Goal: Information Seeking & Learning: Check status

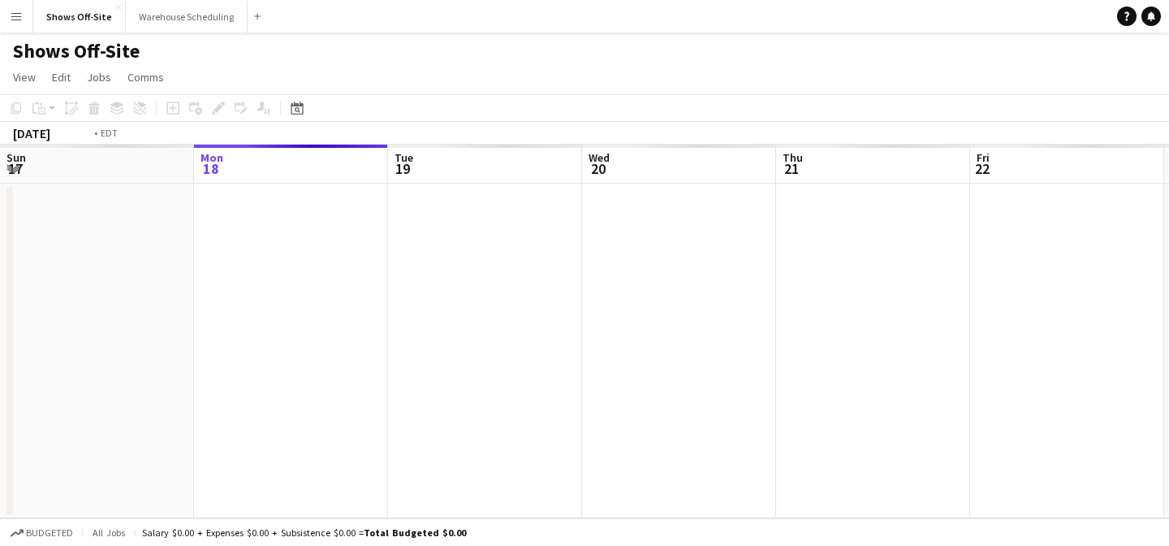
scroll to position [0, 559]
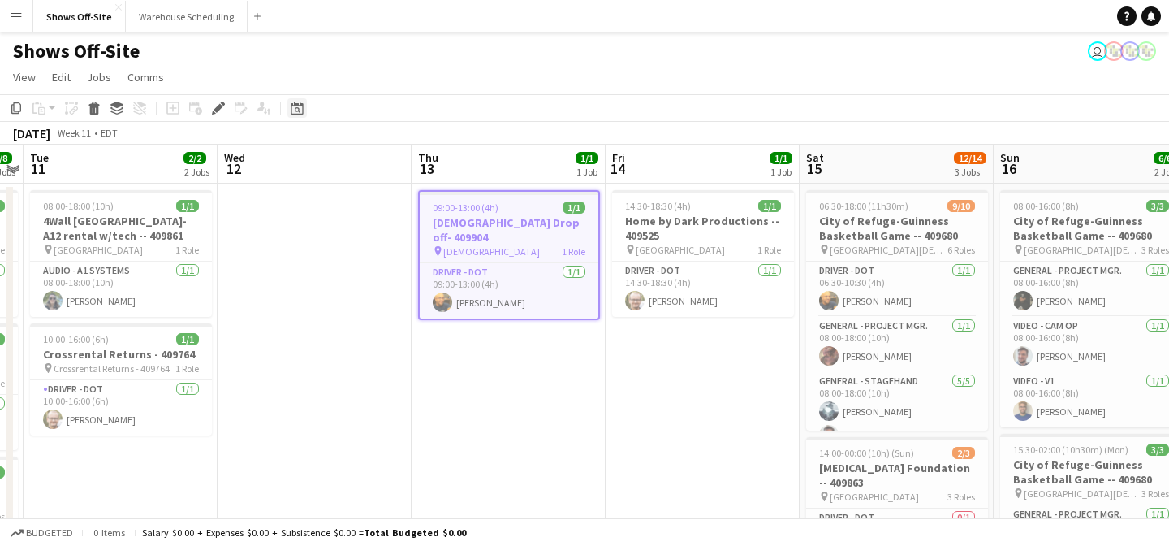
click at [295, 114] on div "Date picker" at bounding box center [296, 107] width 19 height 19
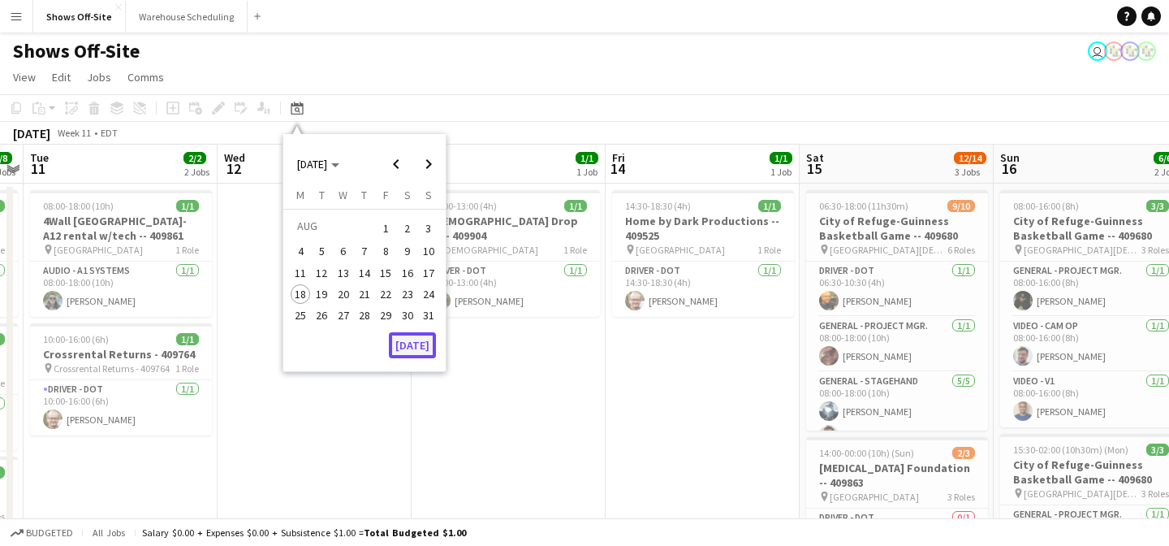
click at [412, 352] on button "[DATE]" at bounding box center [412, 345] width 47 height 26
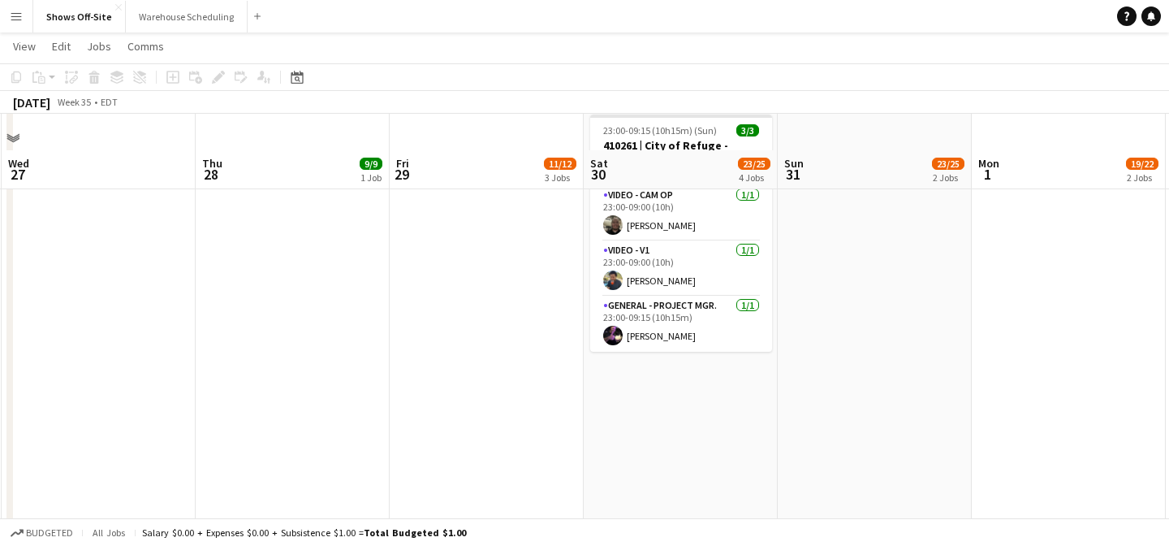
scroll to position [1197, 0]
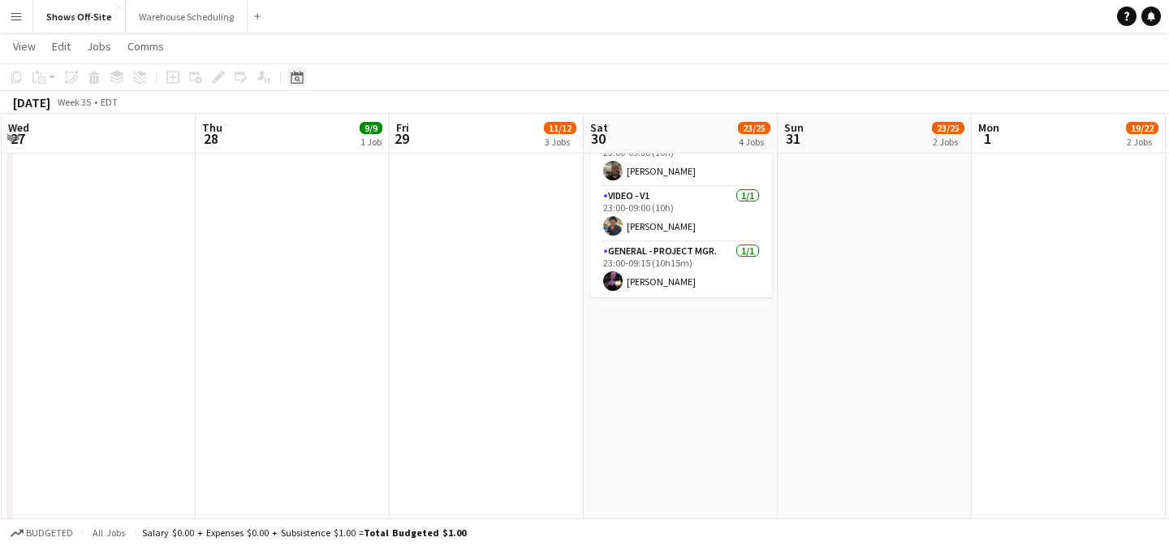
click at [294, 74] on icon "Date picker" at bounding box center [297, 77] width 13 height 13
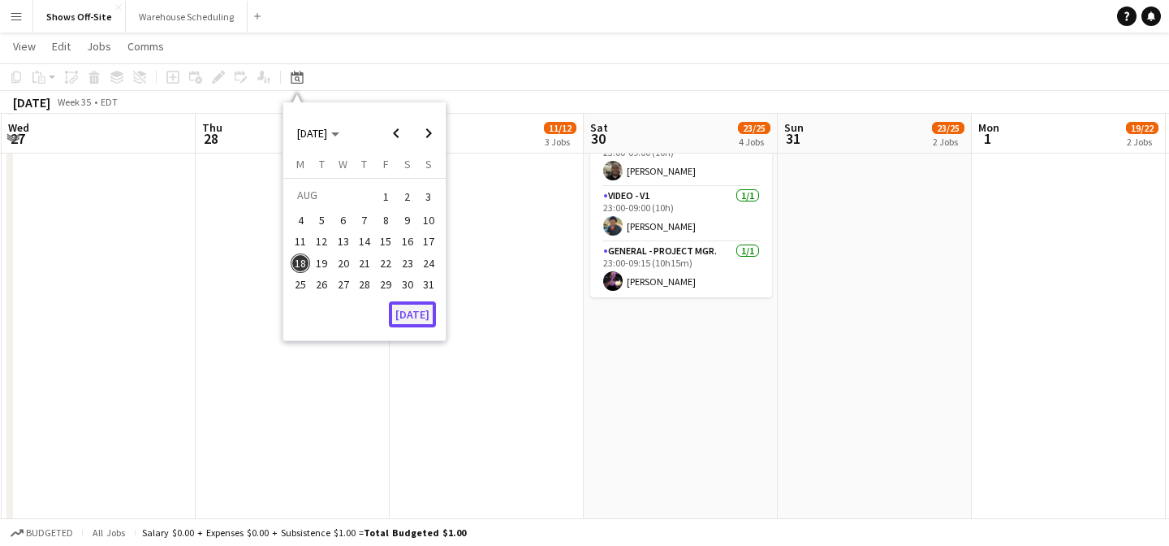
click at [417, 311] on button "[DATE]" at bounding box center [412, 314] width 47 height 26
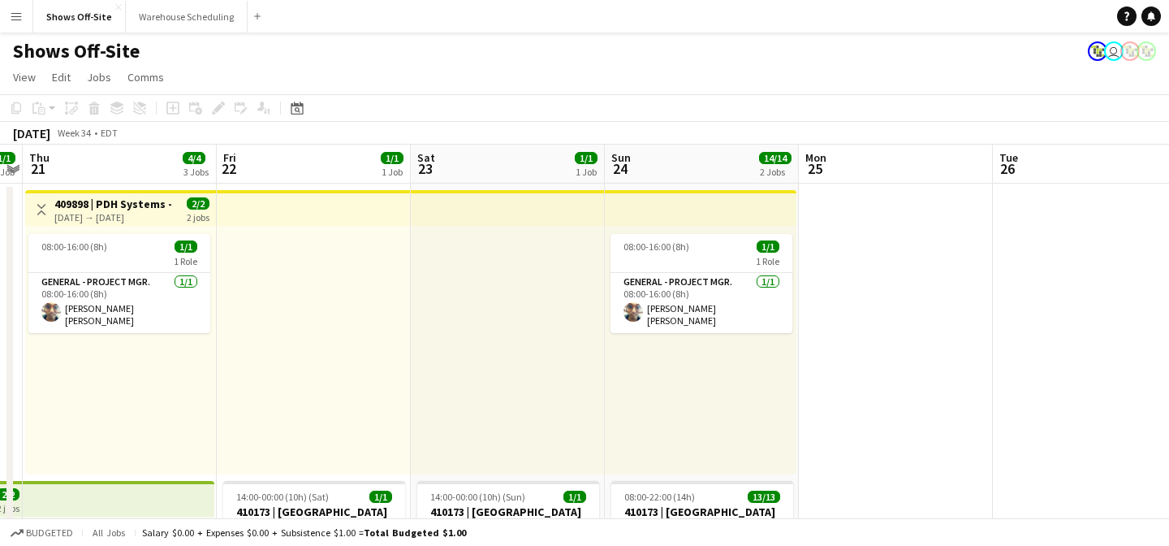
scroll to position [0, 753]
click at [144, 227] on div "08:00-16:00 (8h) 1/1 1 Role General - Project Mgr. [DATE] 08:00-16:00 (8h) [PER…" at bounding box center [121, 350] width 191 height 248
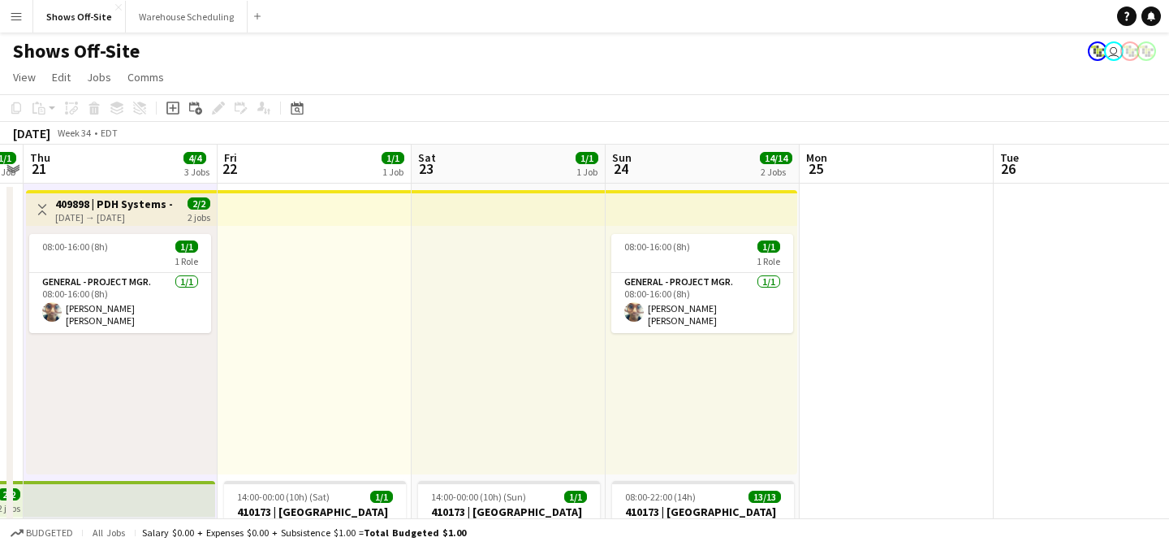
click at [127, 204] on h3 "409898 | PDH Systems - Rock the Smokies 2025" at bounding box center [115, 203] width 121 height 15
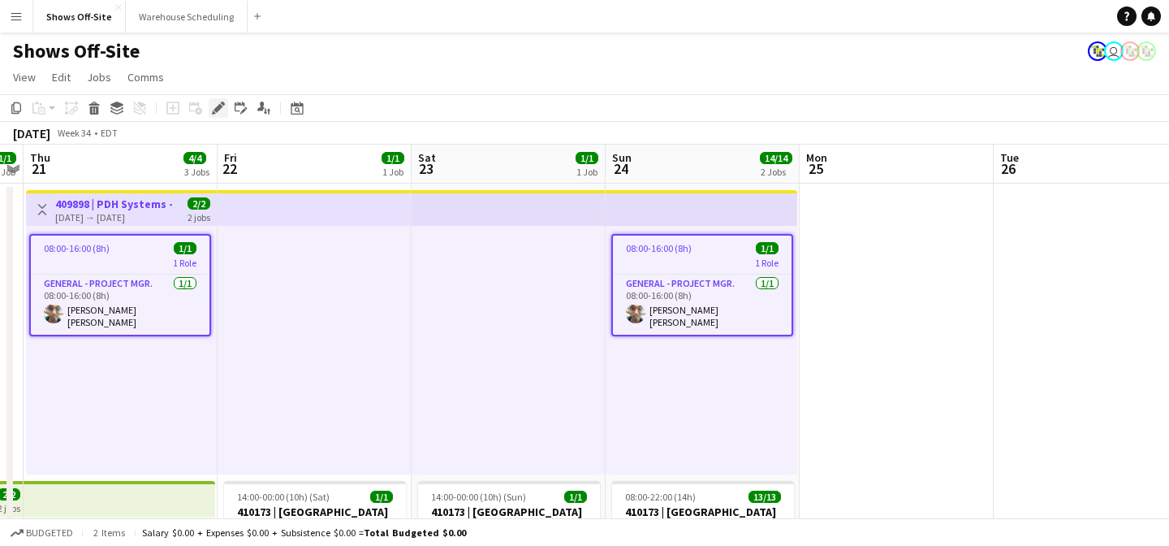
click at [215, 107] on icon "Edit" at bounding box center [218, 107] width 13 height 13
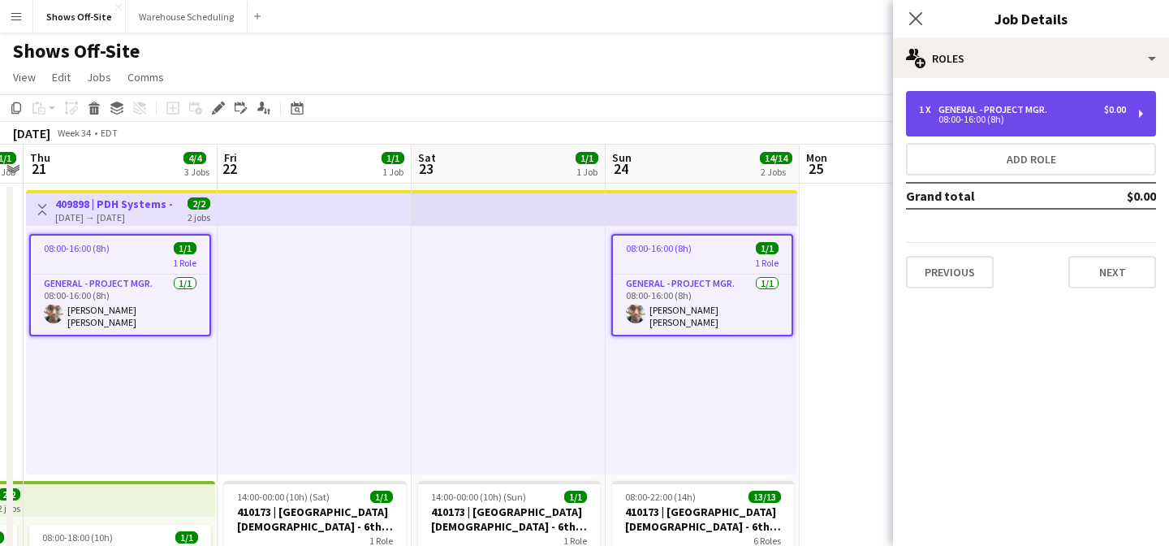
click at [967, 97] on div "1 x General - Project Mgr. $0.00 08:00-16:00 (8h)" at bounding box center [1031, 113] width 250 height 45
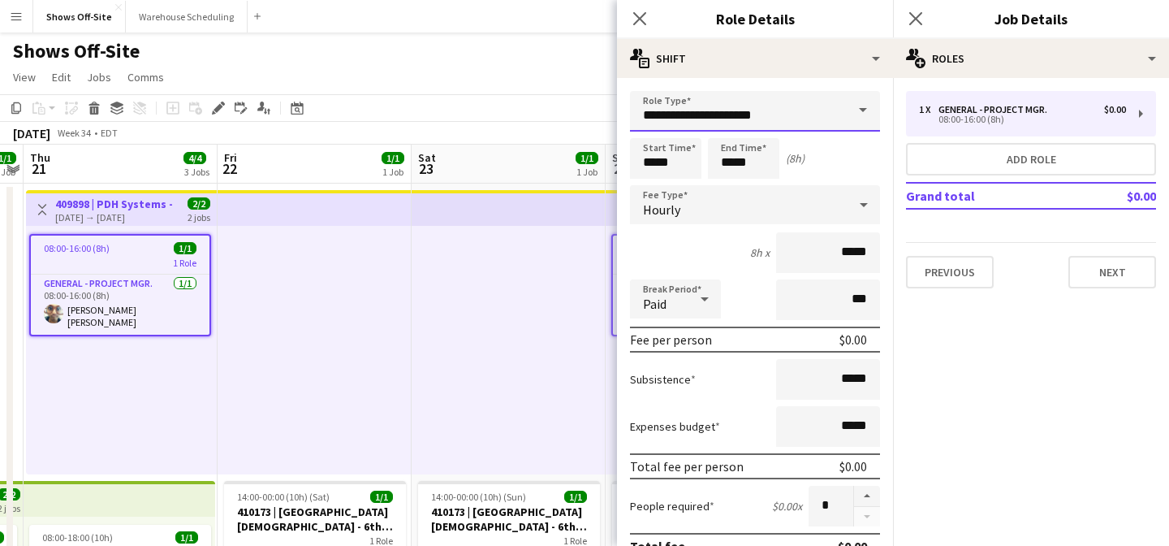
click at [707, 102] on input "**********" at bounding box center [755, 111] width 250 height 41
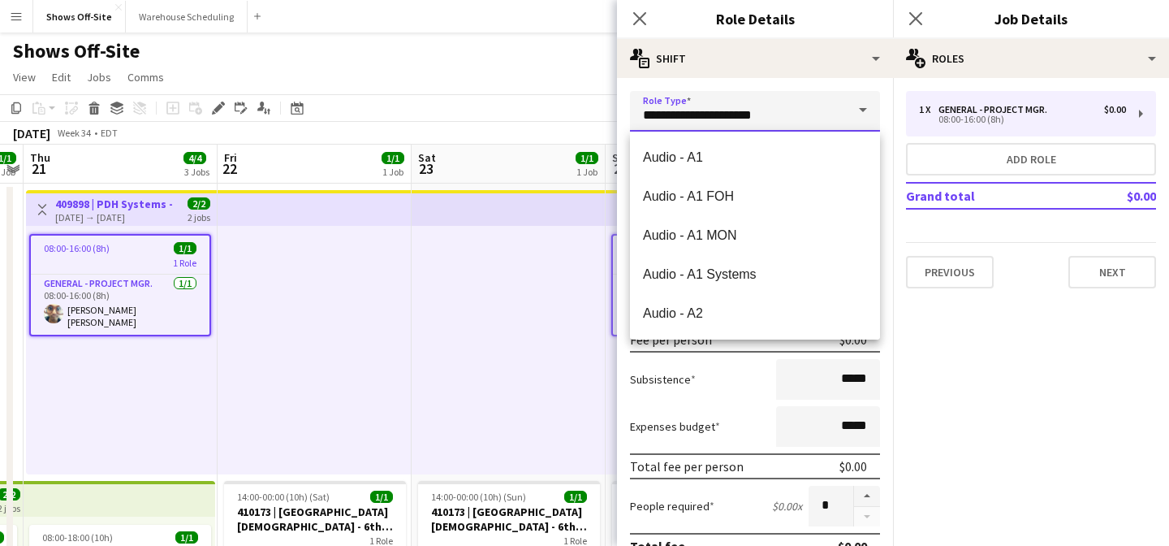
drag, startPoint x: 753, startPoint y: 114, endPoint x: 626, endPoint y: 113, distance: 126.7
click at [625, 113] on form "**********" at bounding box center [755, 554] width 276 height 926
drag, startPoint x: 788, startPoint y: 109, endPoint x: 556, endPoint y: 115, distance: 231.5
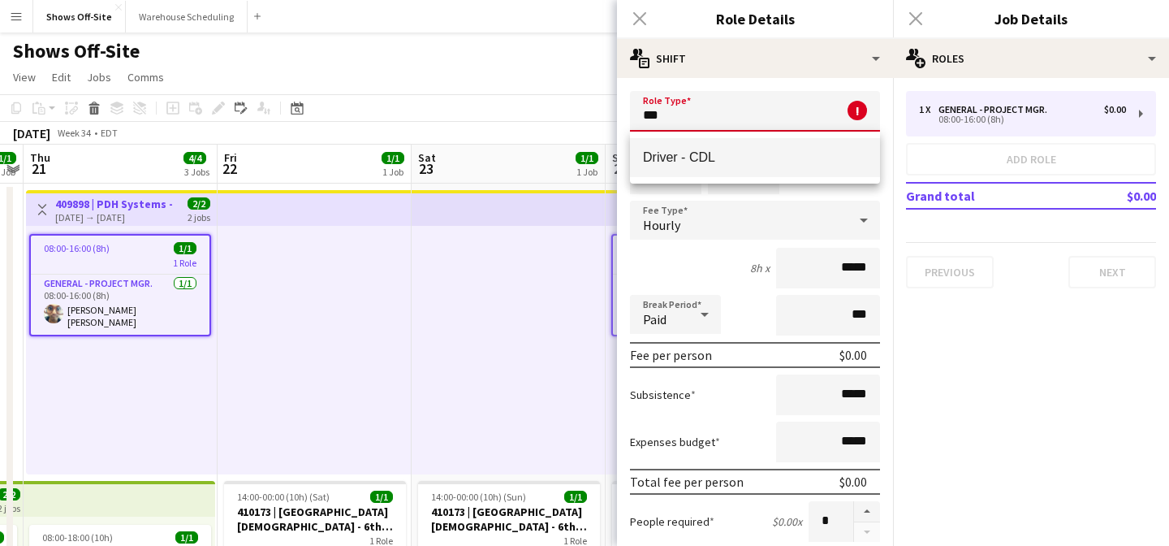
click at [658, 163] on span "Driver - CDL" at bounding box center [755, 156] width 224 height 15
type input "**********"
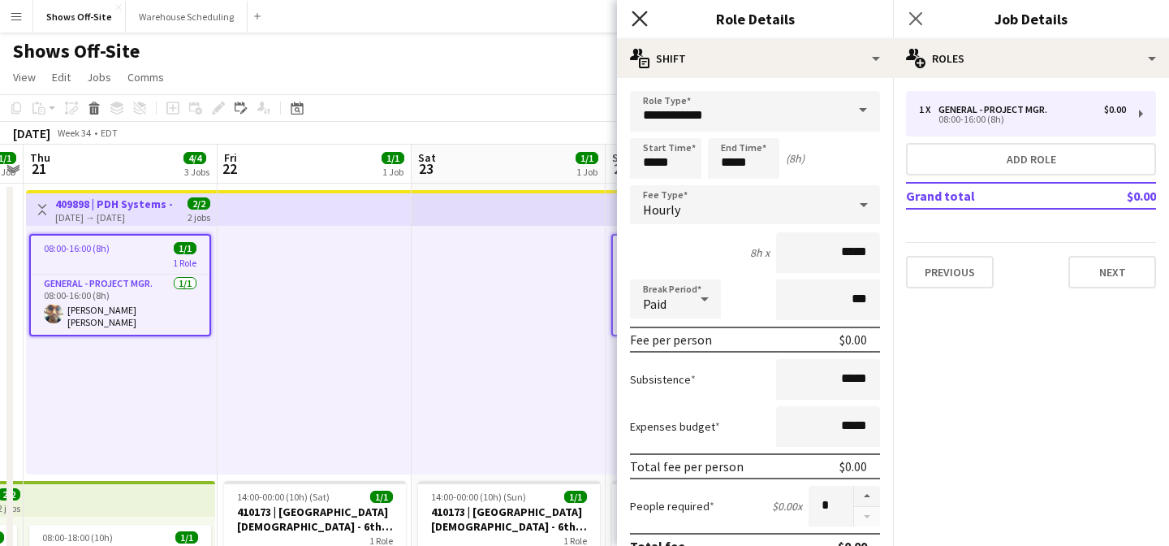
click at [637, 19] on icon at bounding box center [639, 18] width 15 height 15
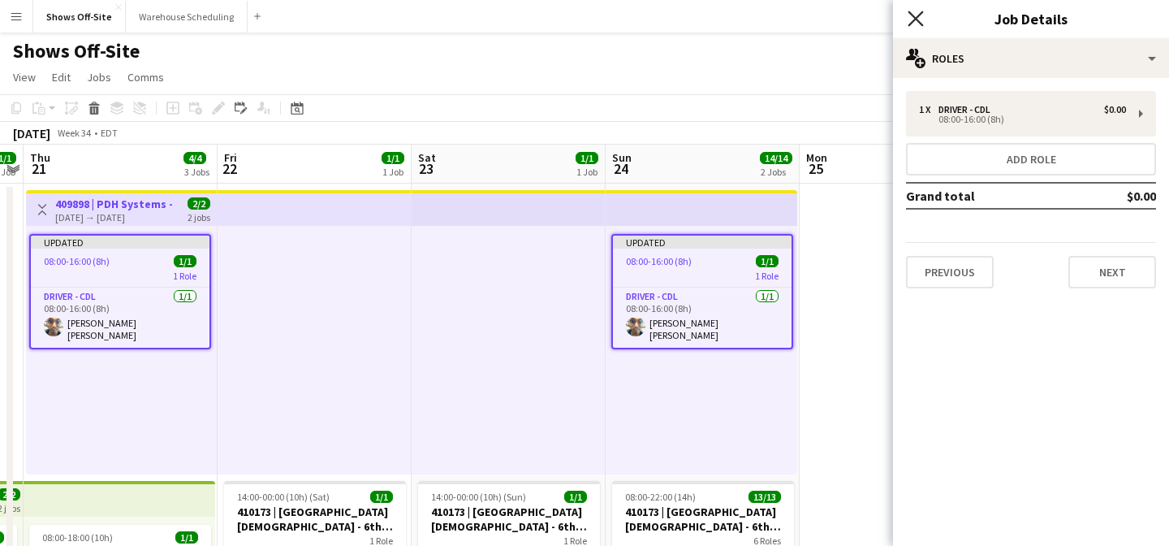
click at [922, 17] on icon "Close pop-in" at bounding box center [915, 18] width 15 height 15
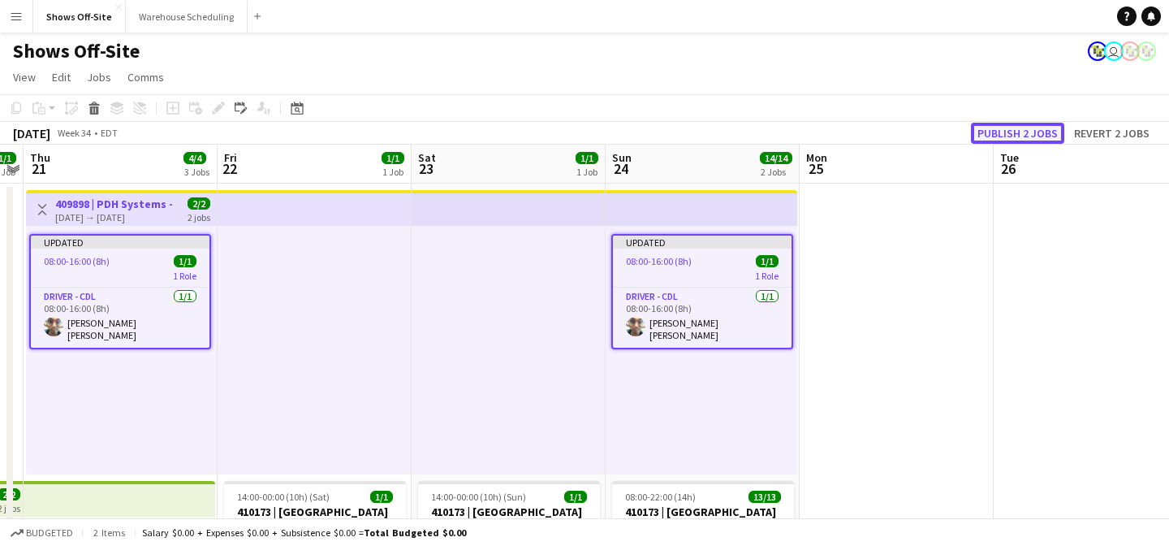
click at [1020, 127] on button "Publish 2 jobs" at bounding box center [1017, 133] width 93 height 21
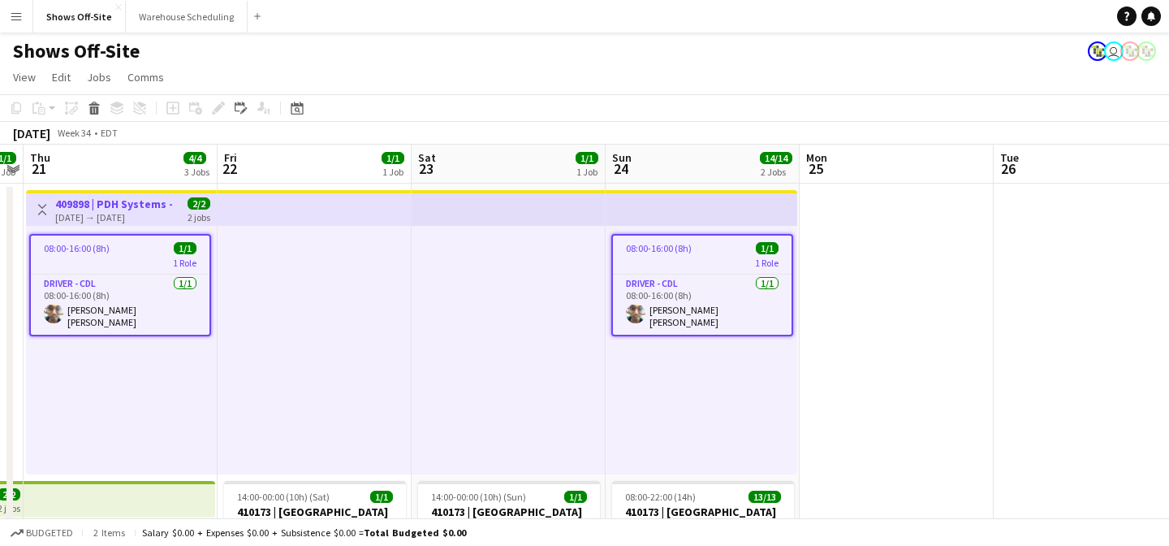
click at [700, 392] on div "08:00-16:00 (8h) 1/1 1 Role Driver - CDL [DATE] 08:00-16:00 (8h) [PERSON_NAME] …" at bounding box center [702, 350] width 192 height 248
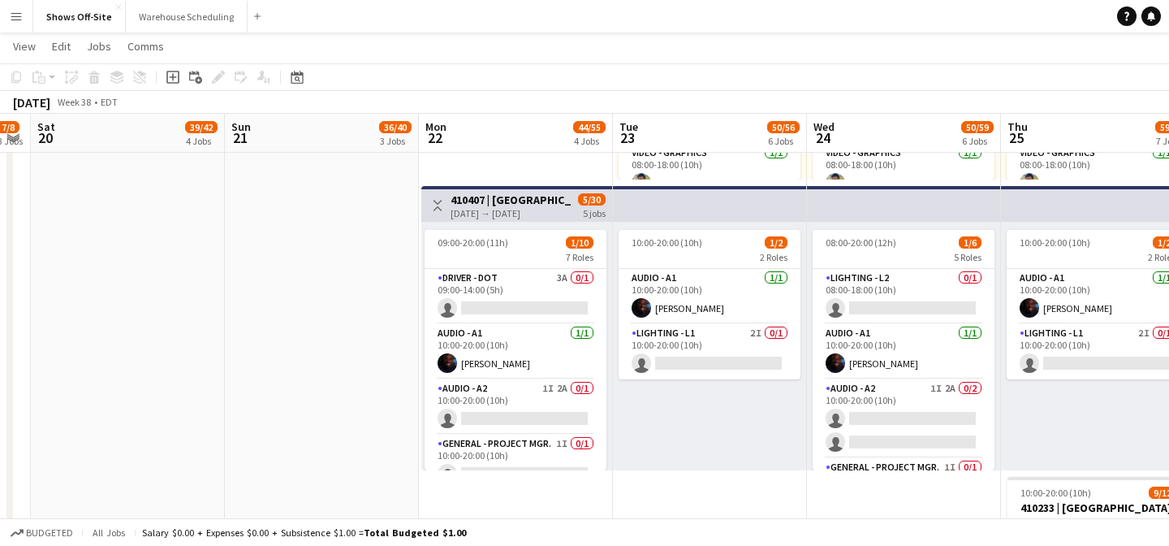
scroll to position [1473, 0]
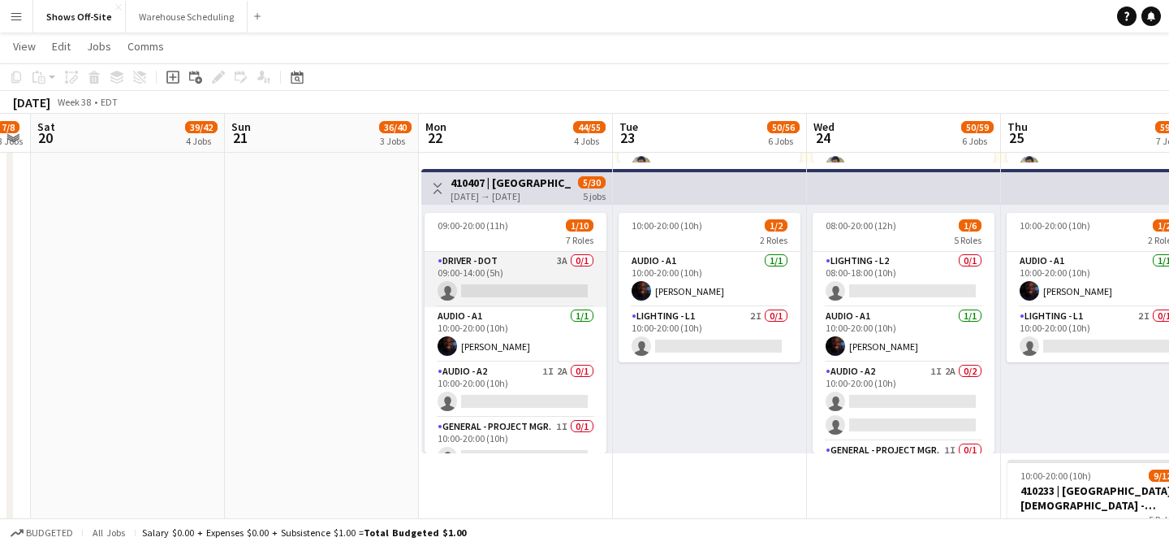
click at [550, 261] on app-card-role "Driver - DOT 3A 0/1 09:00-14:00 (5h) single-neutral-actions" at bounding box center [516, 279] width 182 height 55
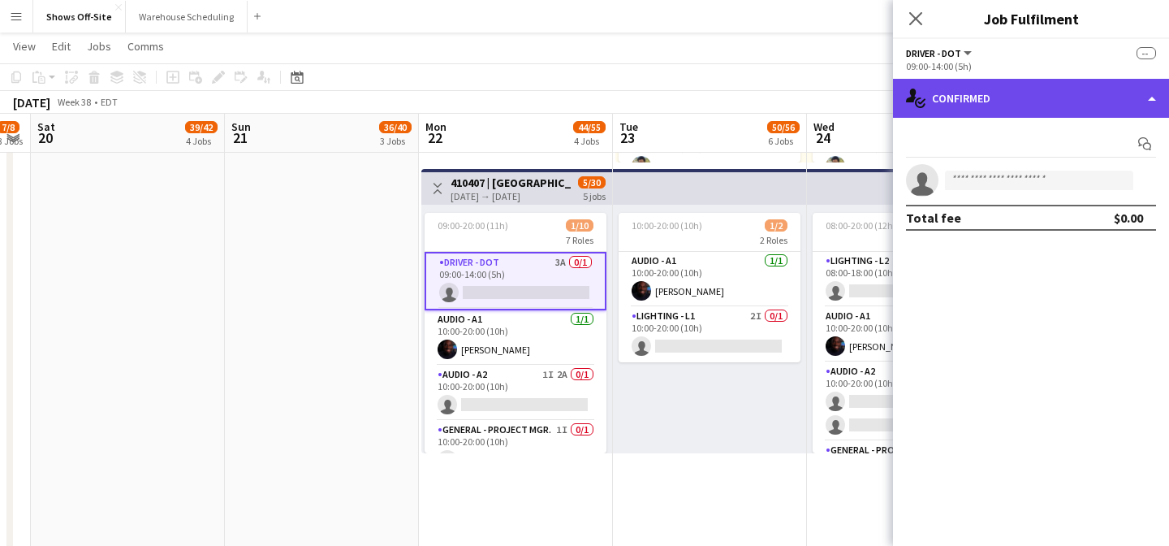
click at [1067, 88] on div "single-neutral-actions-check-2 Confirmed" at bounding box center [1031, 98] width 276 height 39
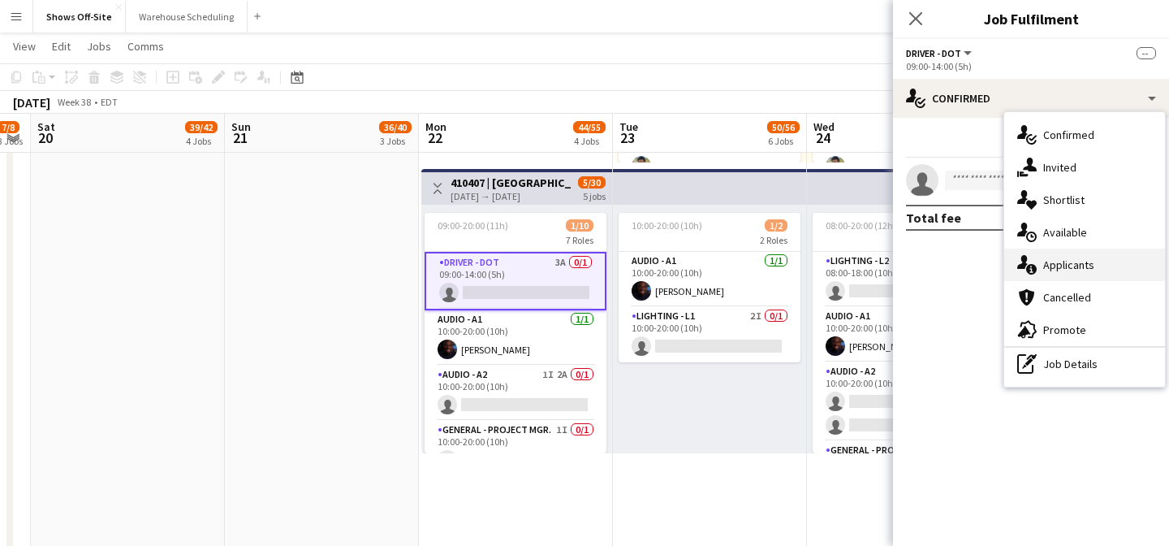
click at [1070, 261] on div "single-neutral-actions-information Applicants" at bounding box center [1084, 264] width 161 height 32
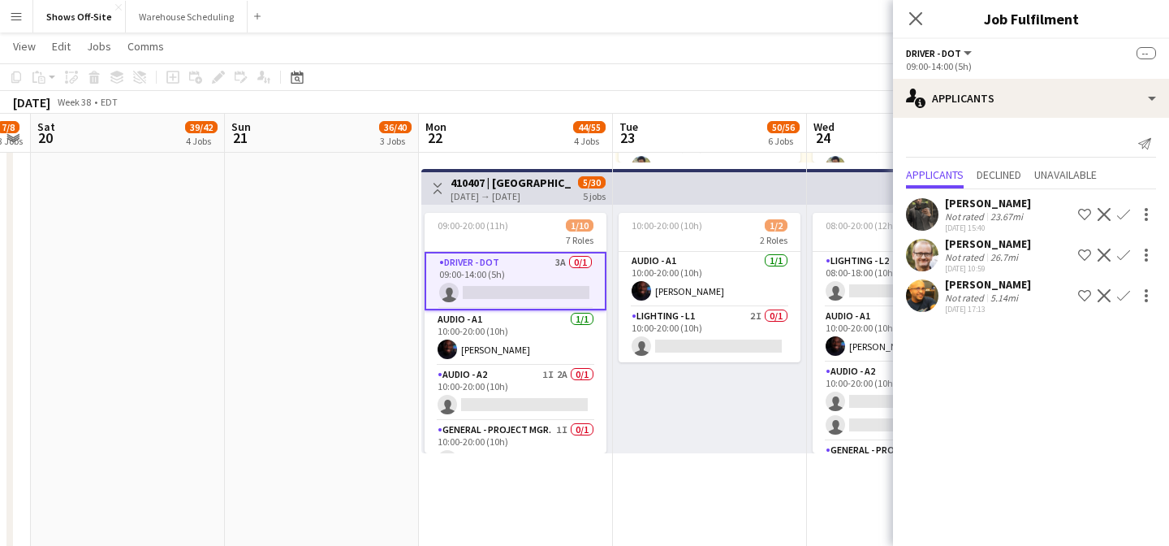
click at [1124, 291] on app-icon "Confirm" at bounding box center [1123, 295] width 13 height 13
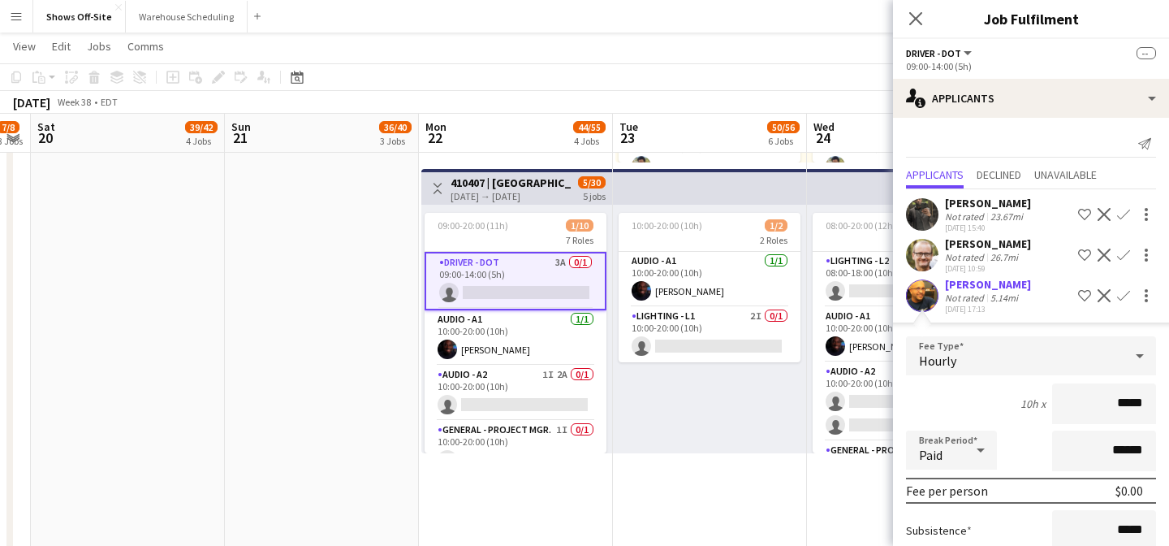
scroll to position [153, 0]
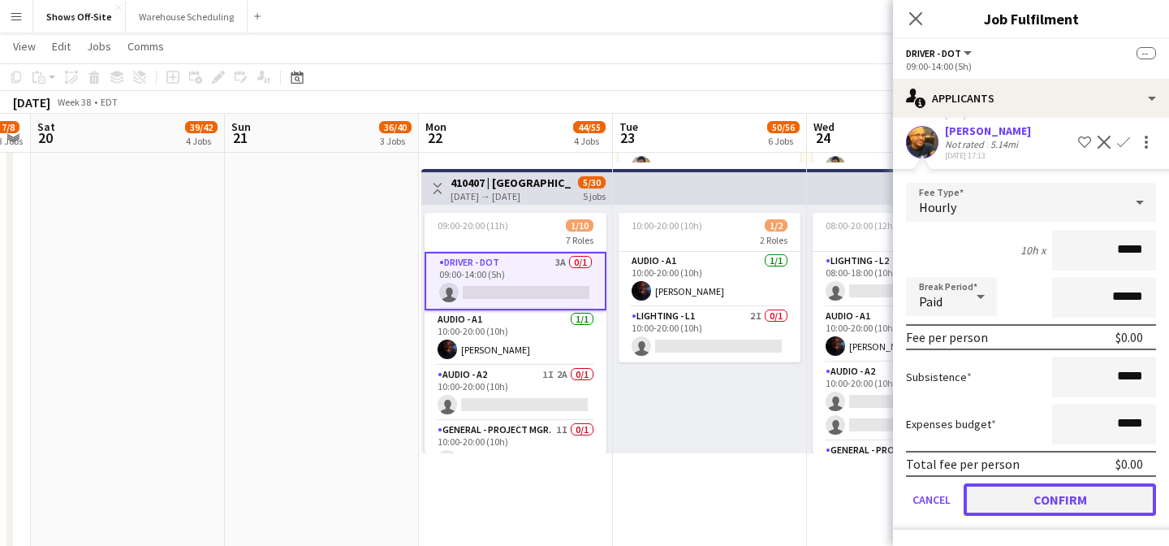
click at [1081, 501] on button "Confirm" at bounding box center [1060, 499] width 192 height 32
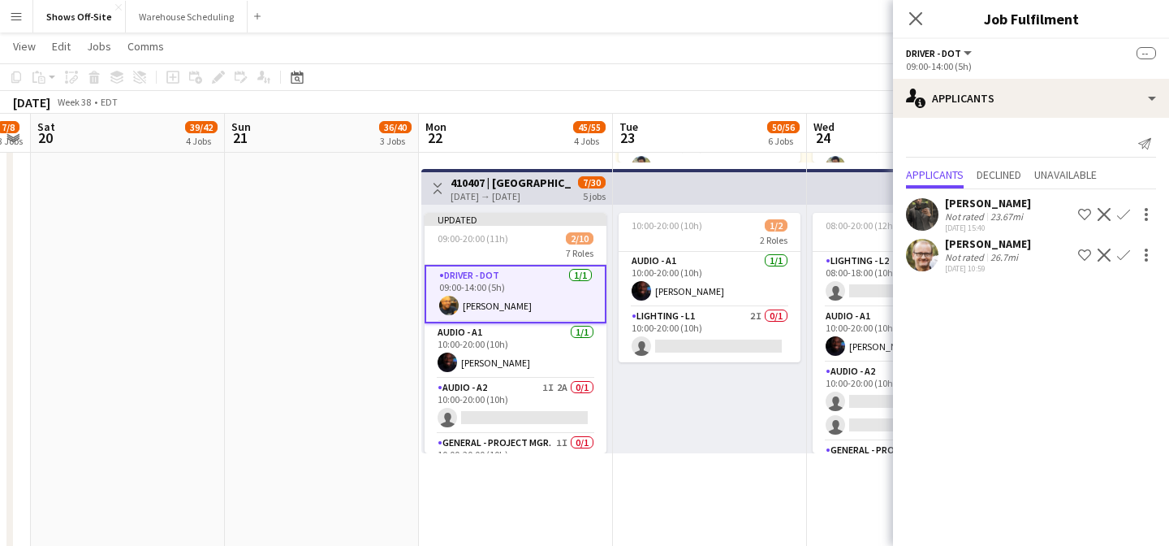
scroll to position [0, 0]
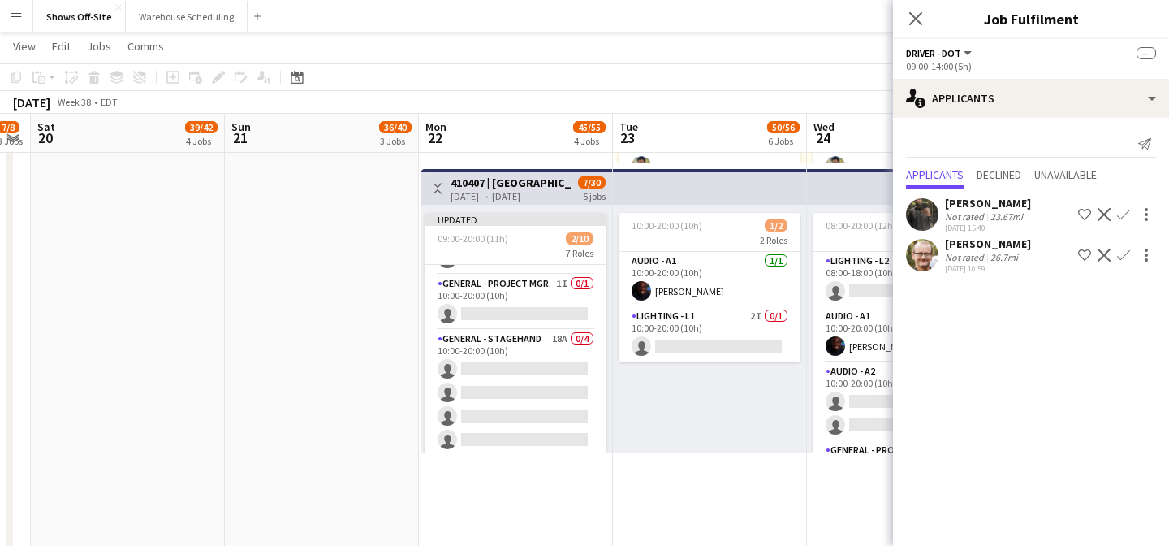
click at [545, 351] on app-card-role "General - Stagehand 18A 0/4 10:00-20:00 (10h) single-neutral-actions single-neu…" at bounding box center [516, 393] width 182 height 126
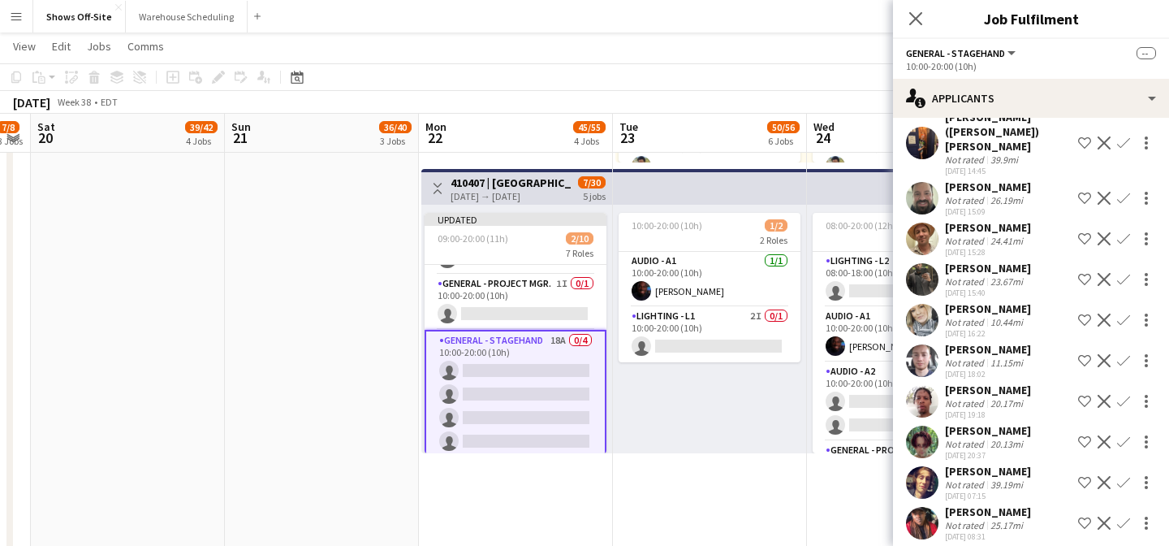
scroll to position [17, 0]
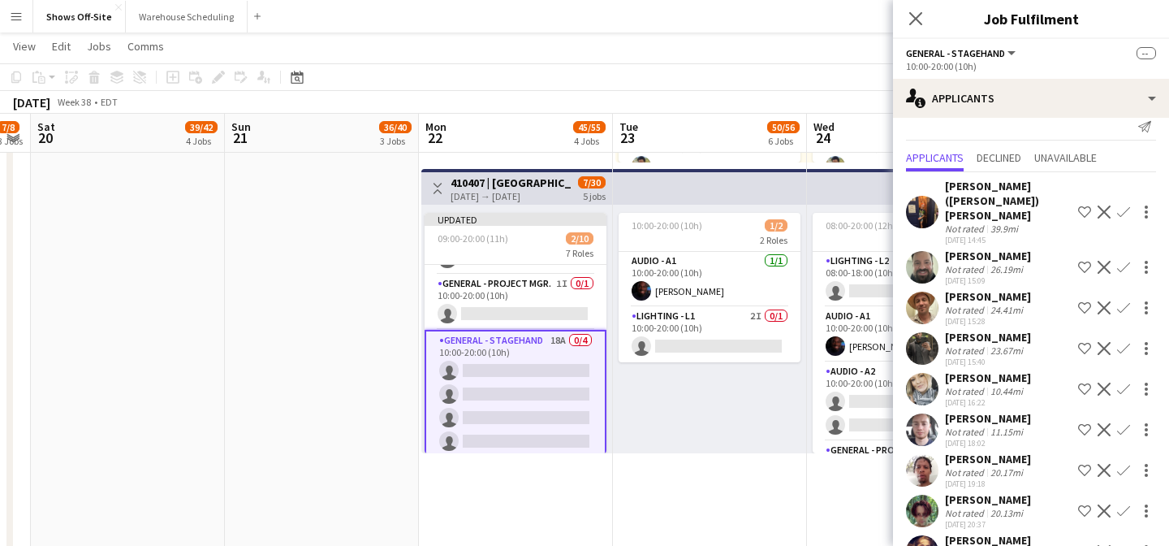
click at [1124, 382] on app-icon "Confirm" at bounding box center [1123, 388] width 13 height 13
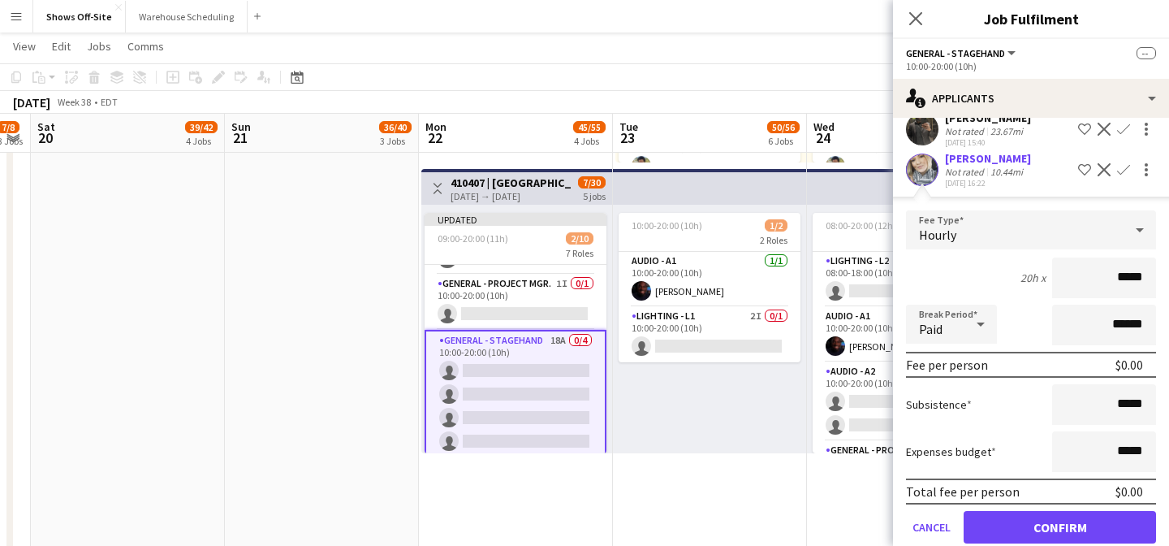
scroll to position [333, 0]
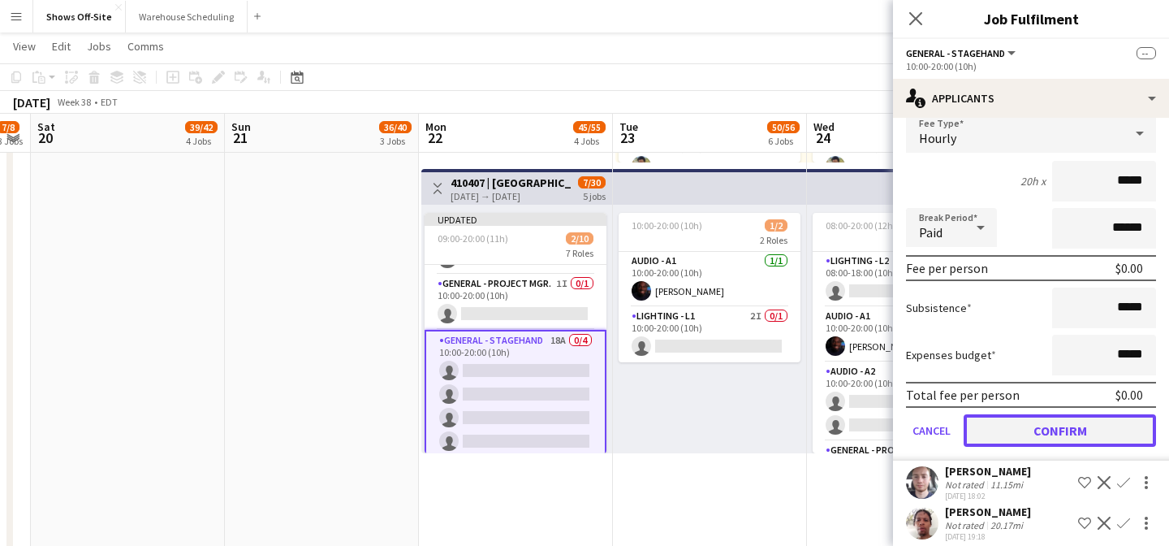
click at [1081, 414] on button "Confirm" at bounding box center [1060, 430] width 192 height 32
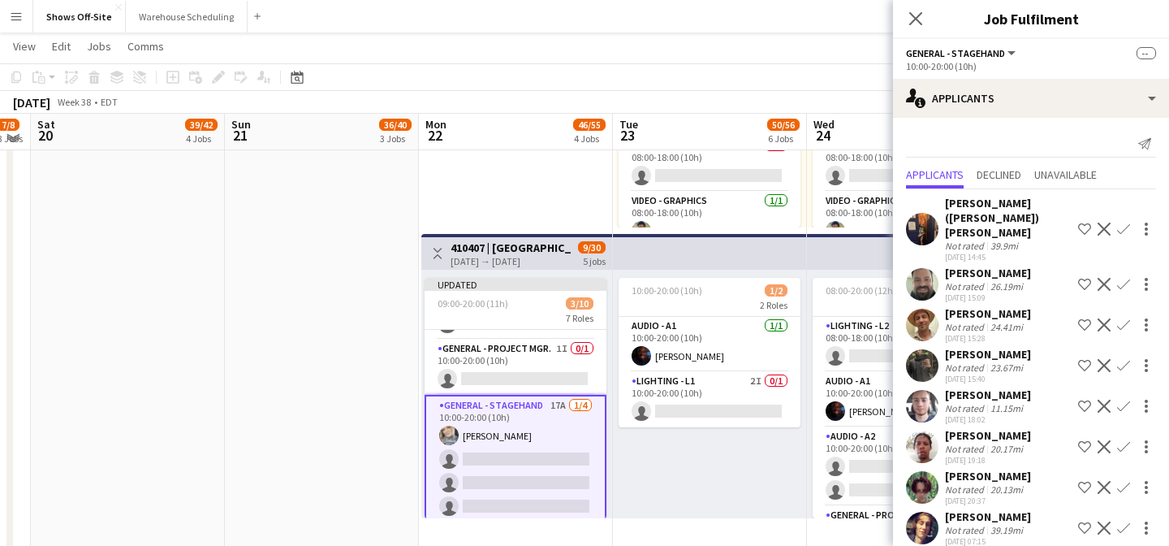
scroll to position [1405, 0]
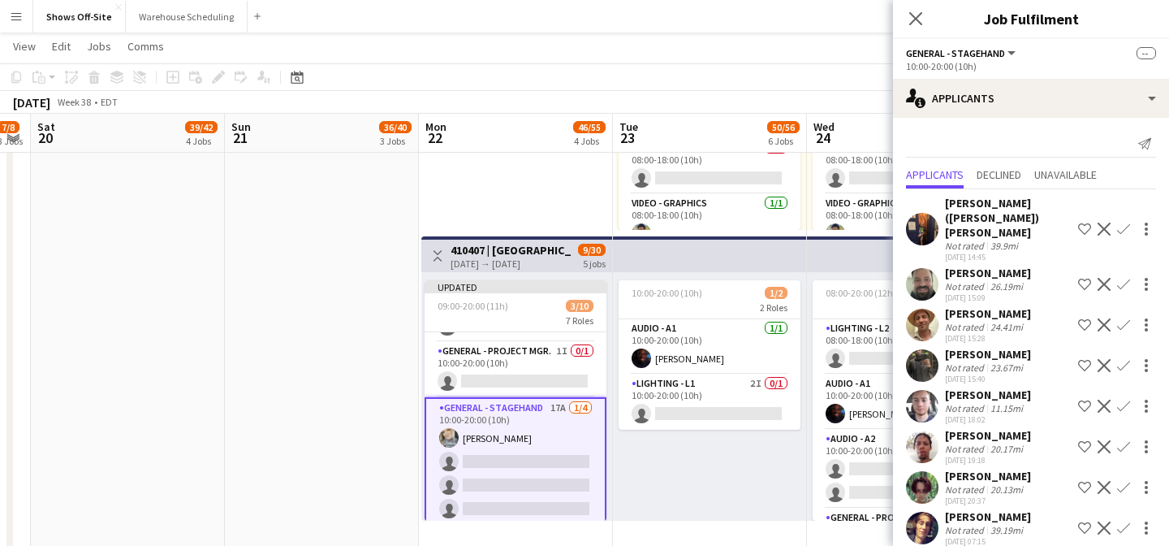
click at [1127, 359] on app-icon "Confirm" at bounding box center [1123, 365] width 13 height 13
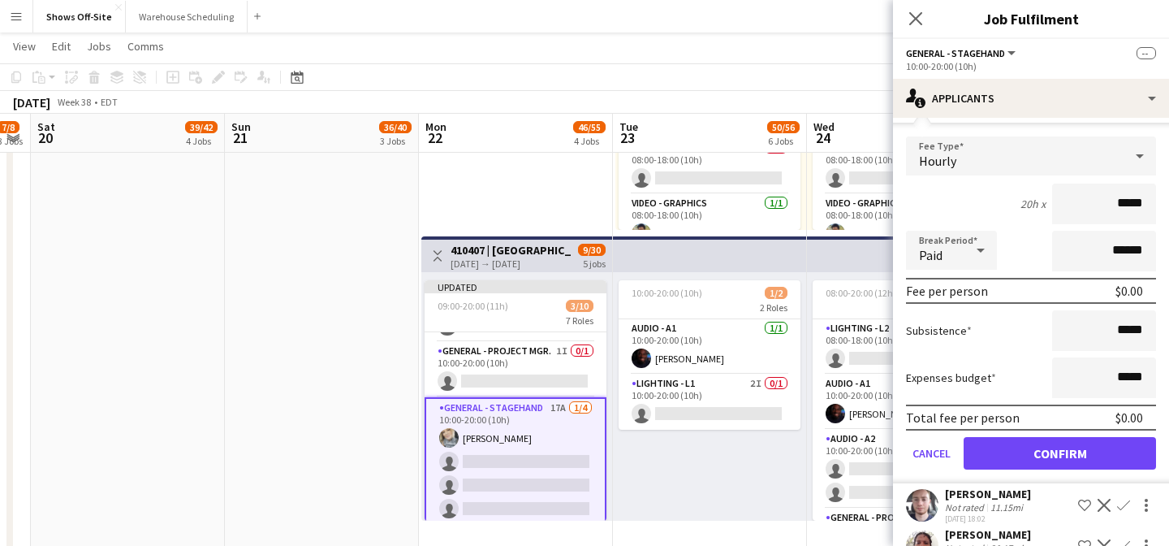
scroll to position [386, 0]
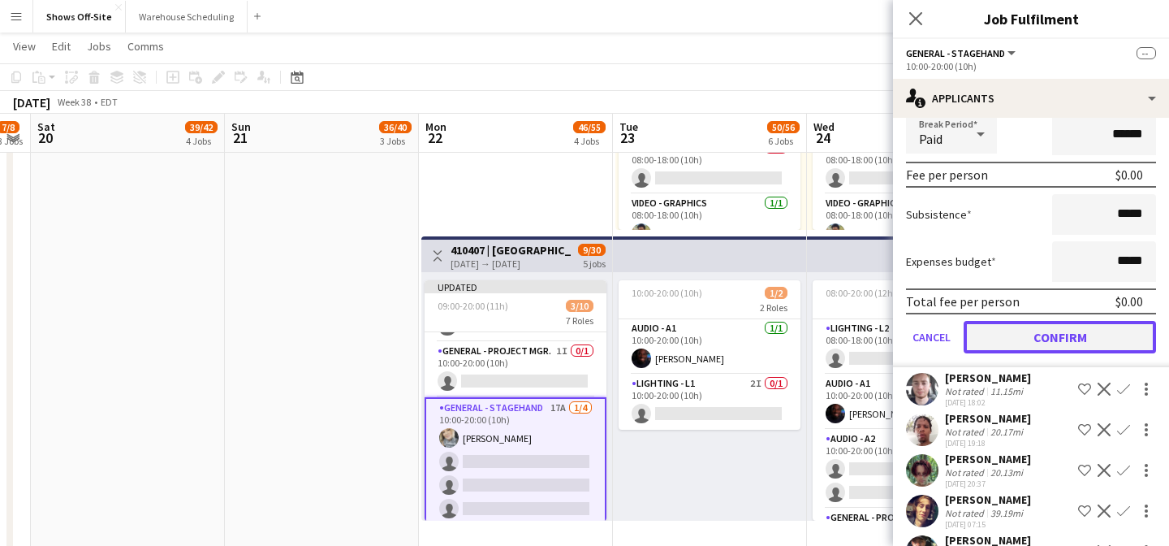
click at [1061, 321] on button "Confirm" at bounding box center [1060, 337] width 192 height 32
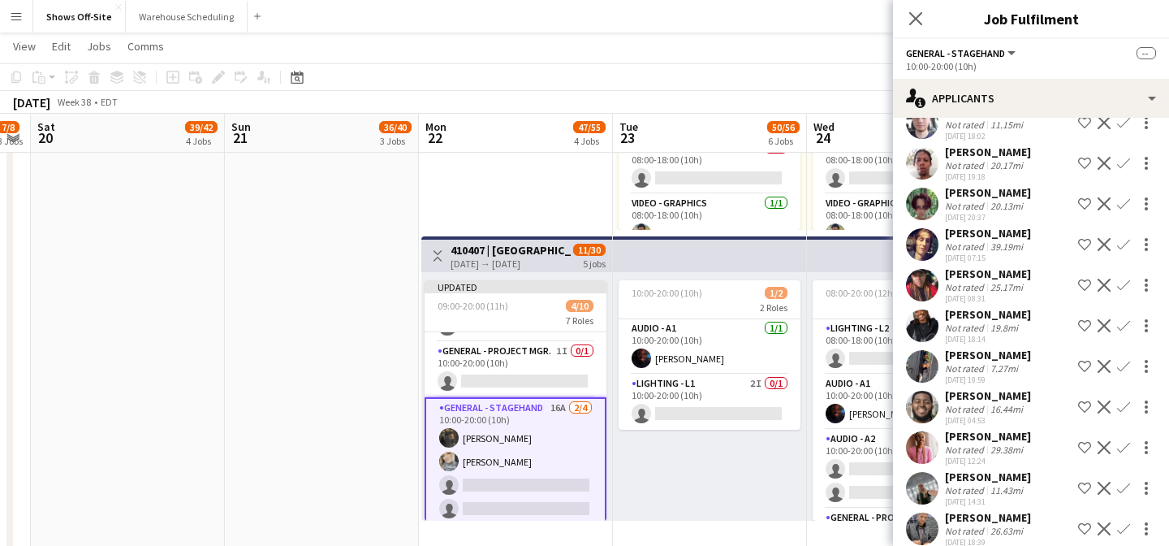
scroll to position [248, 0]
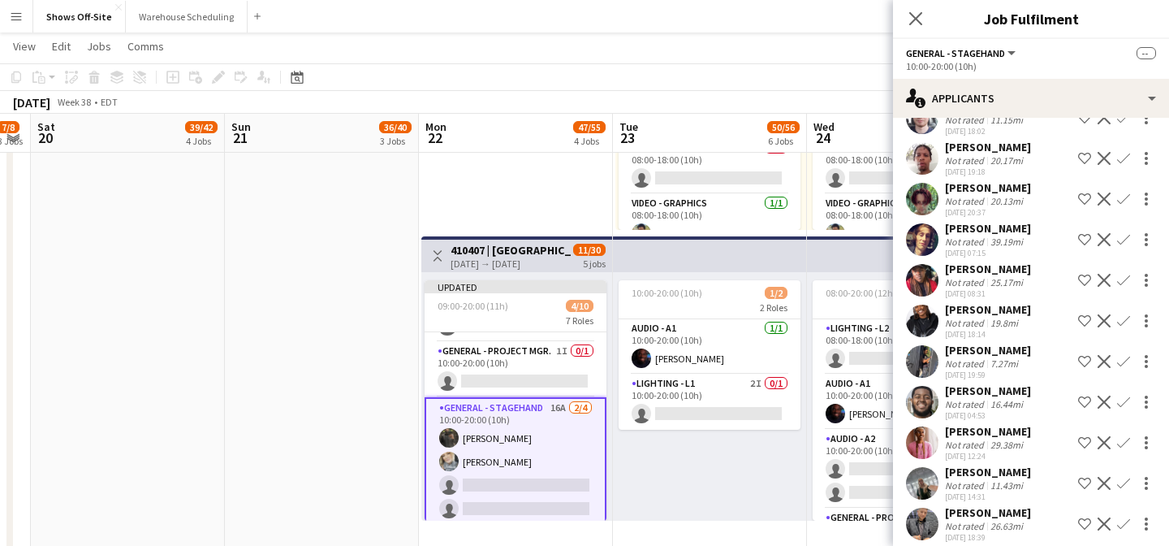
click at [1123, 355] on app-icon "Confirm" at bounding box center [1123, 361] width 13 height 13
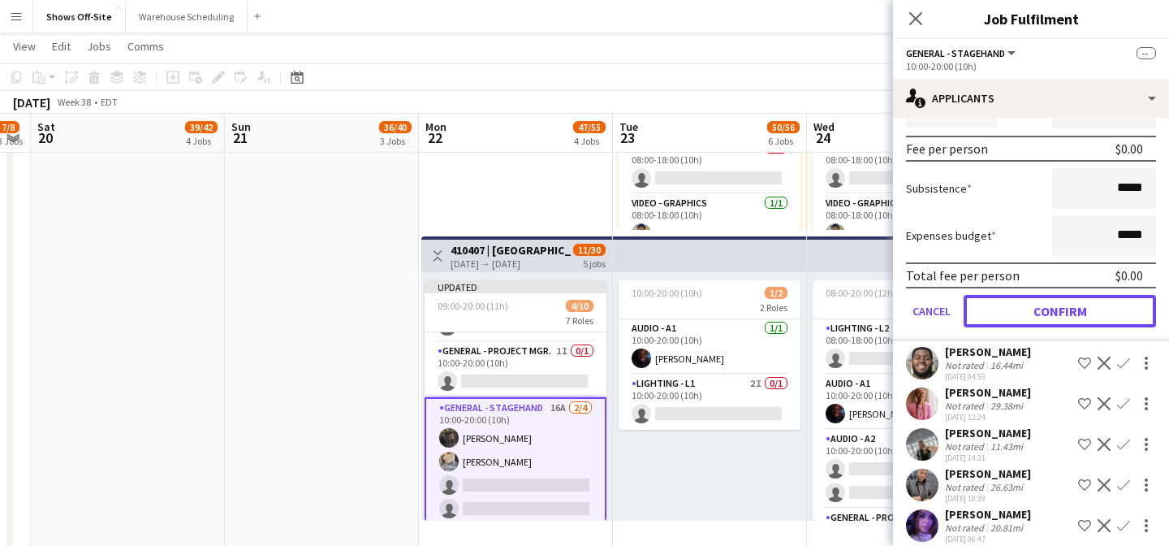
click at [1034, 295] on button "Confirm" at bounding box center [1060, 311] width 192 height 32
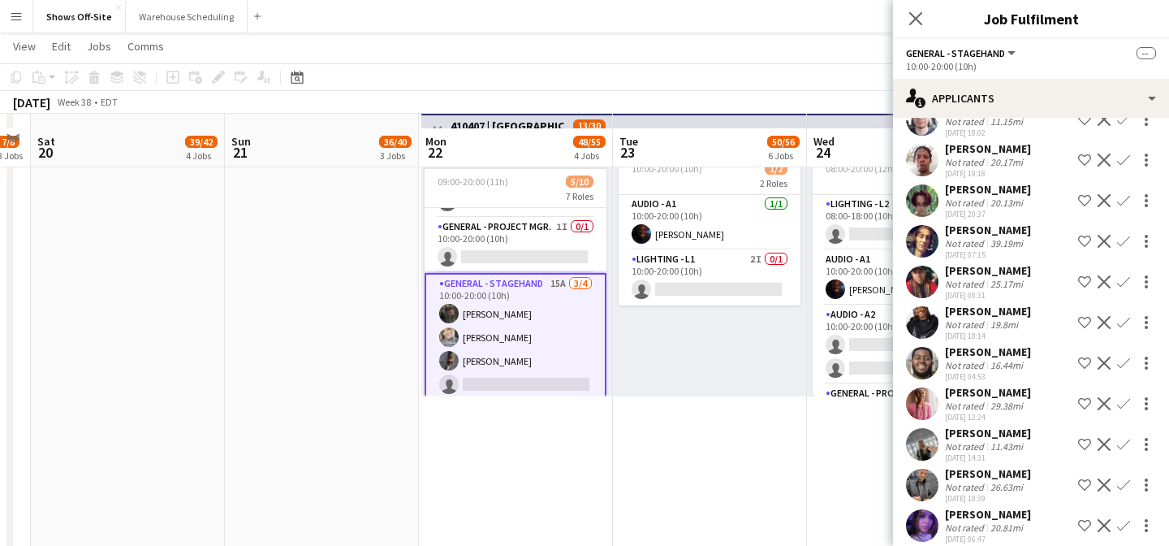
scroll to position [1547, 0]
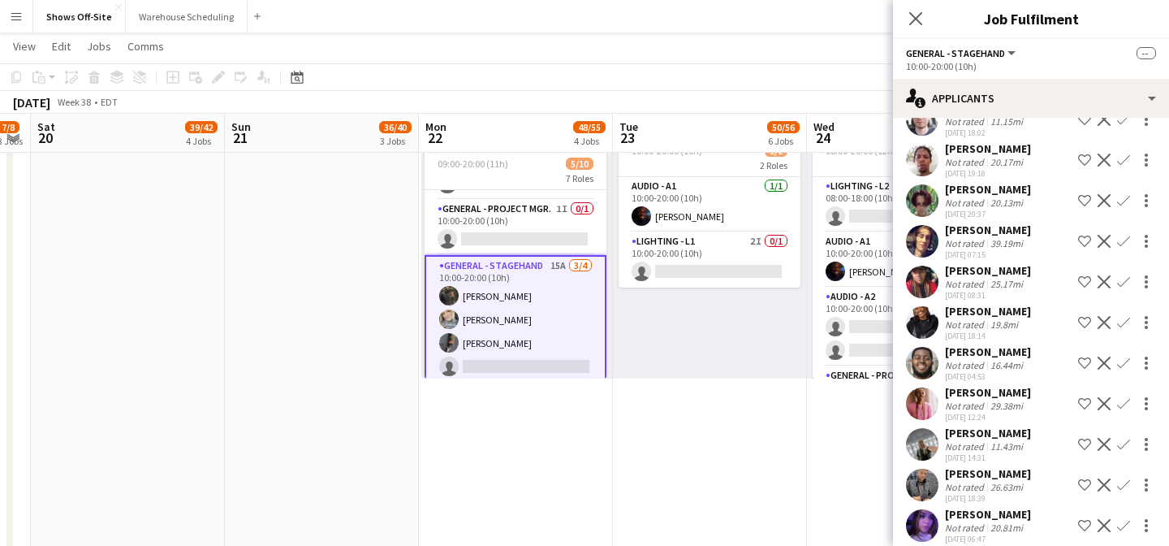
click at [1126, 478] on app-icon "Confirm" at bounding box center [1123, 484] width 13 height 13
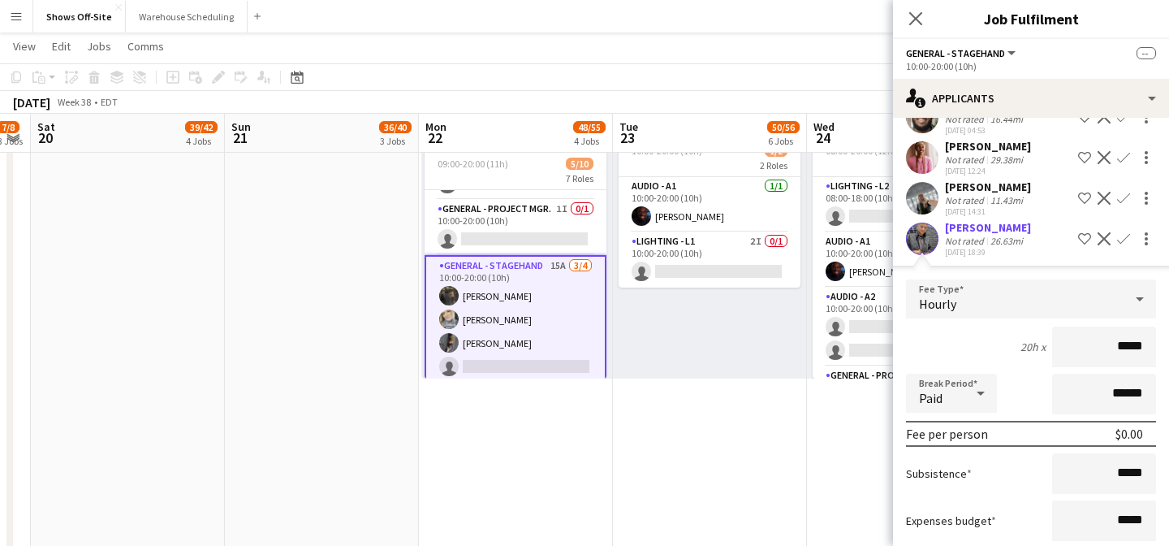
scroll to position [615, 0]
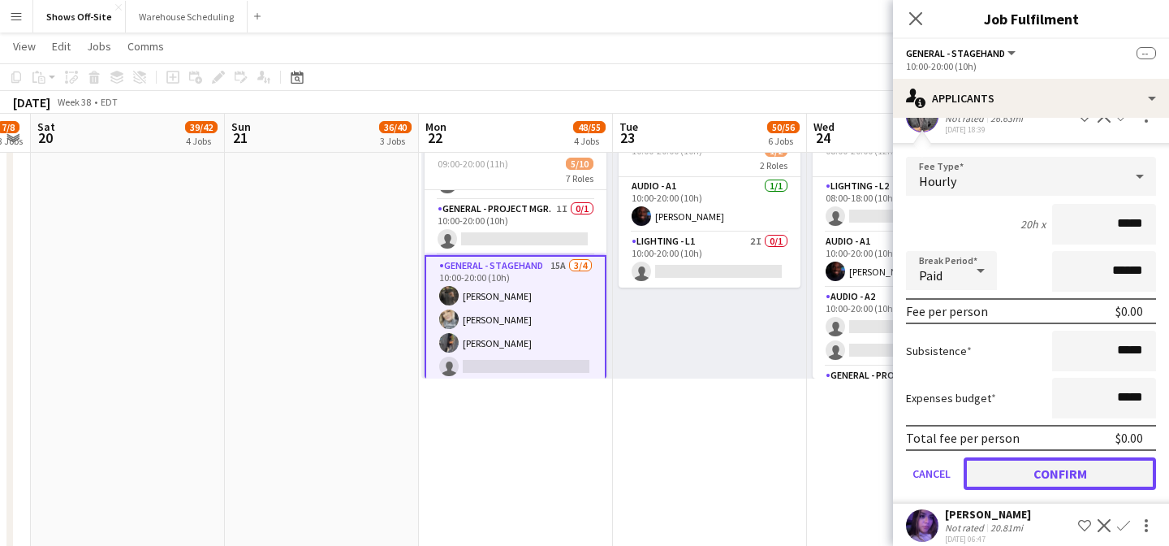
click at [1043, 457] on button "Confirm" at bounding box center [1060, 473] width 192 height 32
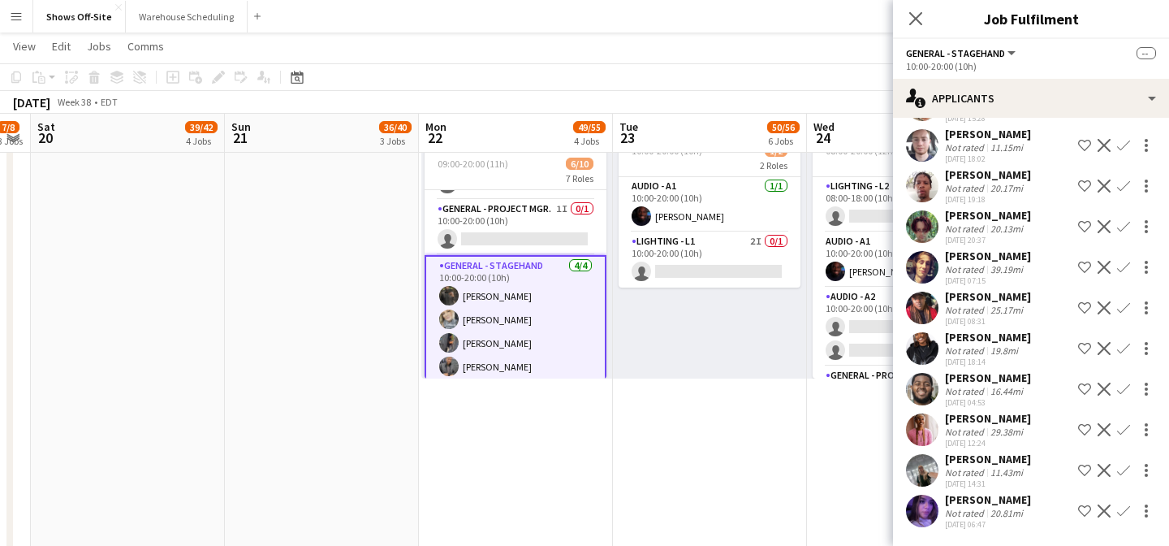
scroll to position [191, 0]
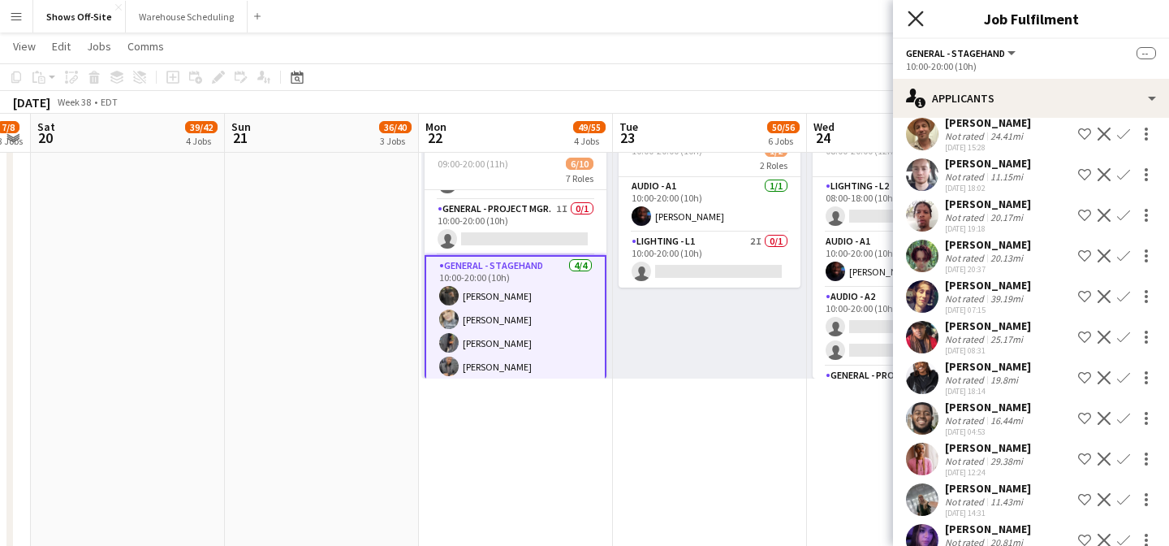
click at [910, 18] on icon "Close pop-in" at bounding box center [915, 18] width 15 height 15
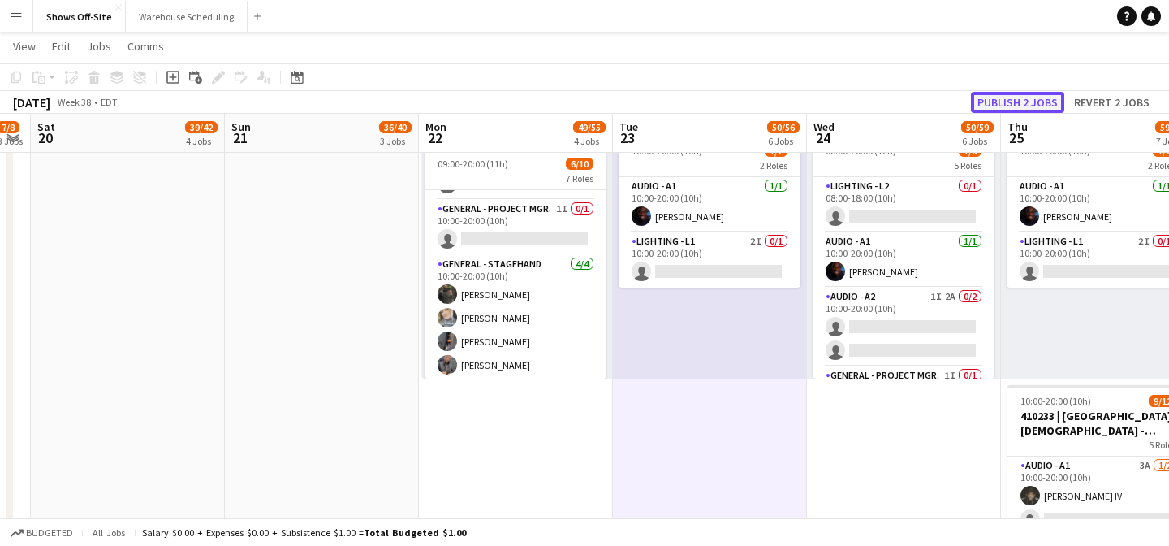
click at [1032, 102] on button "Publish 2 jobs" at bounding box center [1017, 102] width 93 height 21
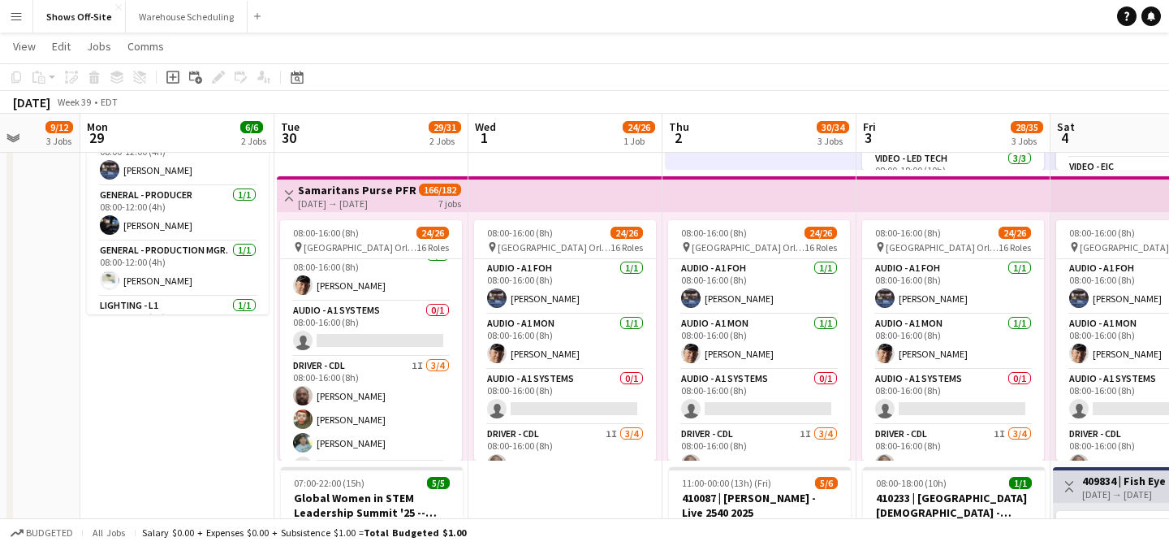
scroll to position [66, 0]
click at [369, 188] on h3 "Samaritans Purse PFR '25 -- 409188" at bounding box center [358, 190] width 121 height 15
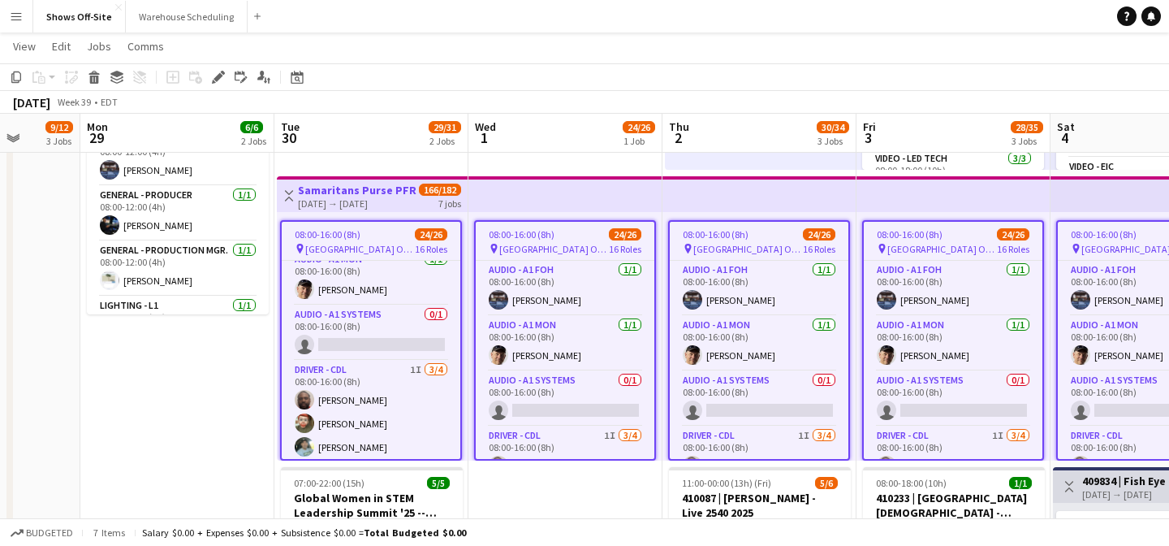
click at [369, 187] on h3 "Samaritans Purse PFR '25 -- 409188" at bounding box center [358, 190] width 121 height 15
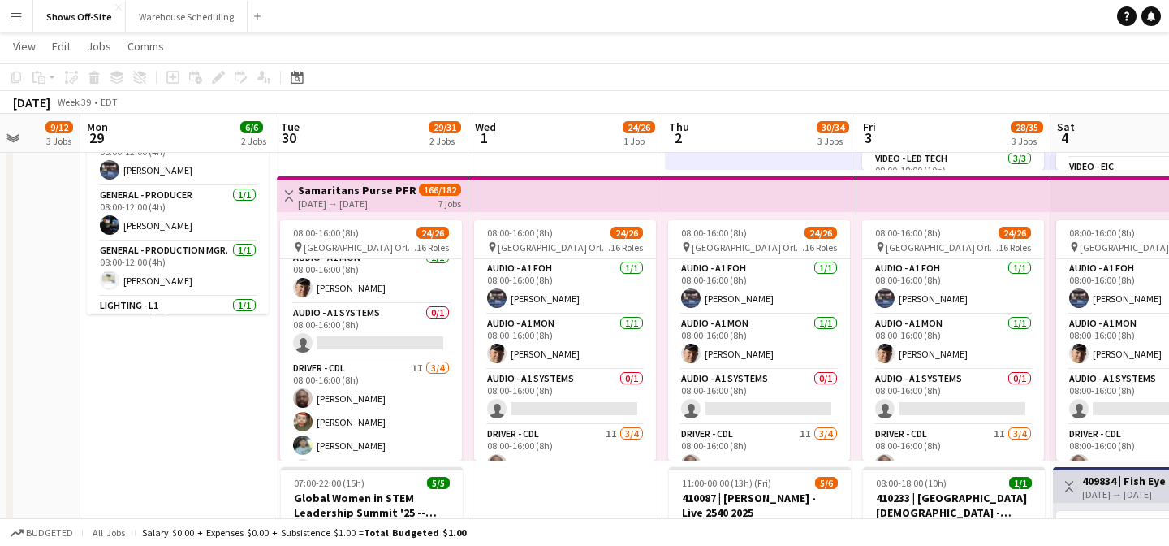
click at [369, 187] on h3 "Samaritans Purse PFR '25 -- 409188" at bounding box center [358, 190] width 121 height 15
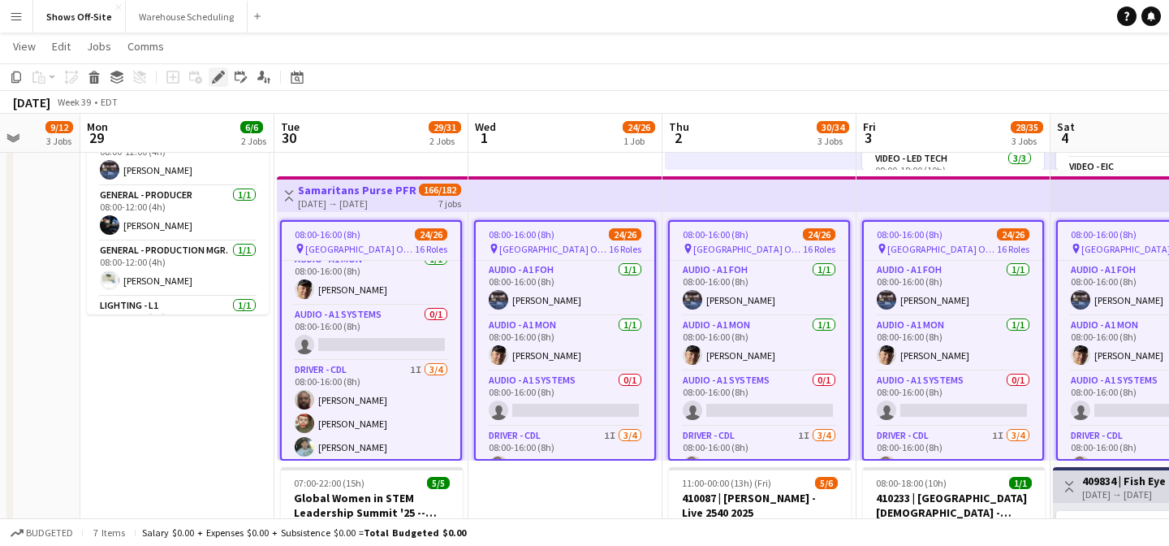
click at [224, 76] on icon "Edit" at bounding box center [218, 77] width 13 height 13
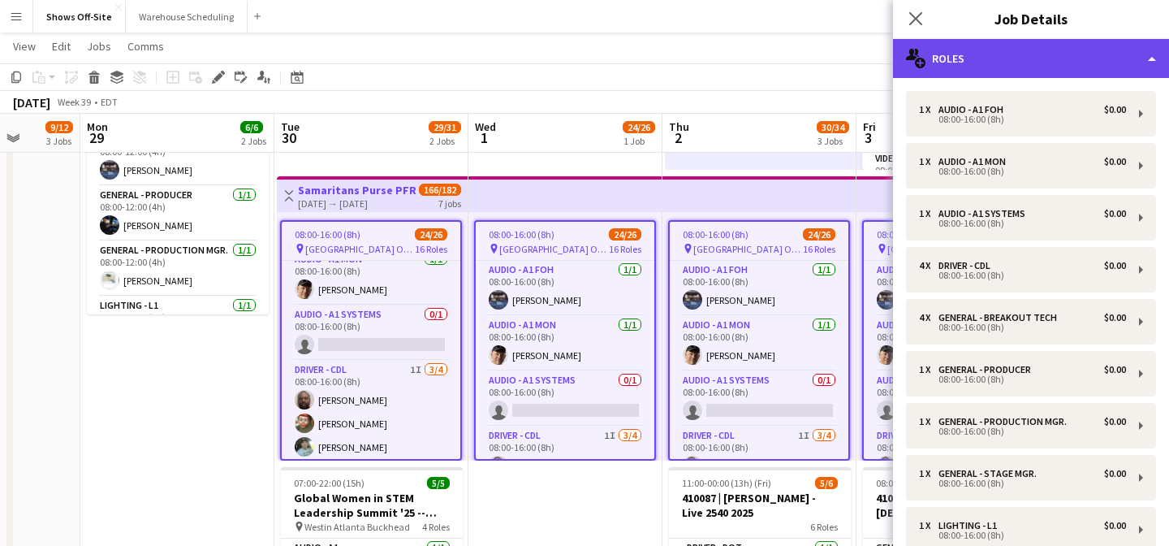
click at [1008, 71] on div "multiple-users-add Roles" at bounding box center [1031, 58] width 276 height 39
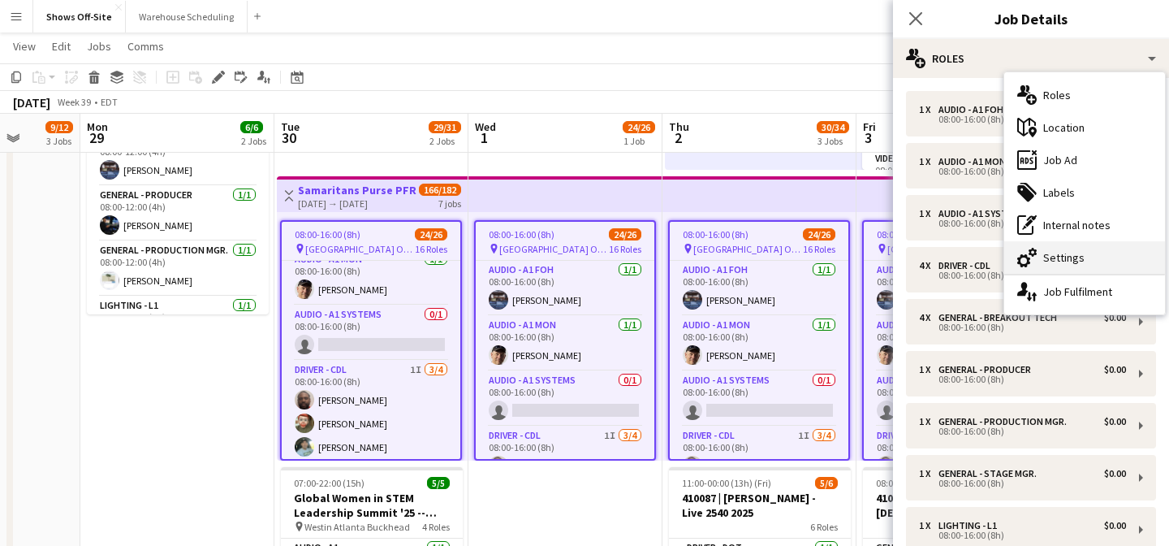
click at [1072, 261] on div "cog-double-3 Settings" at bounding box center [1084, 257] width 161 height 32
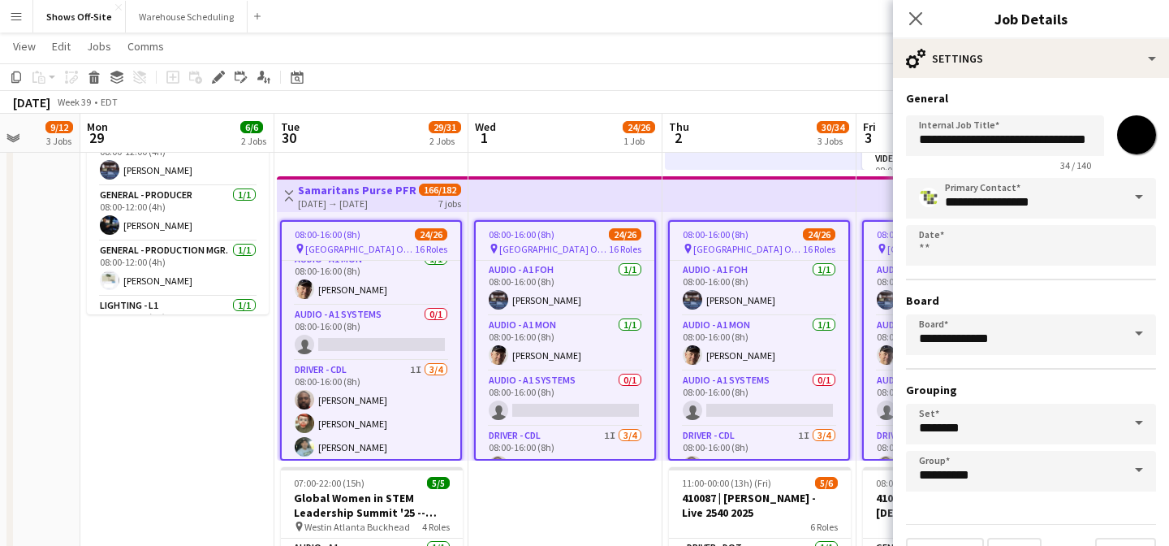
scroll to position [0, 17]
click at [1055, 139] on input "**********" at bounding box center [1005, 135] width 198 height 41
drag, startPoint x: 1055, startPoint y: 139, endPoint x: 1069, endPoint y: 137, distance: 14.7
click at [1069, 138] on input "**********" at bounding box center [1005, 135] width 198 height 41
click at [923, 15] on app-icon "Close pop-in" at bounding box center [916, 19] width 24 height 24
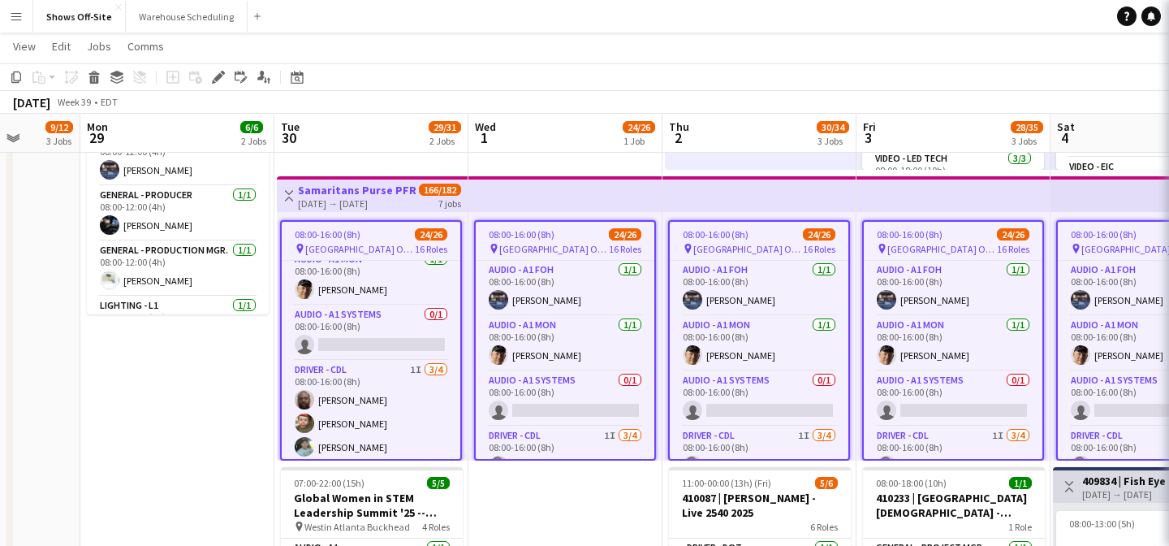
scroll to position [0, 0]
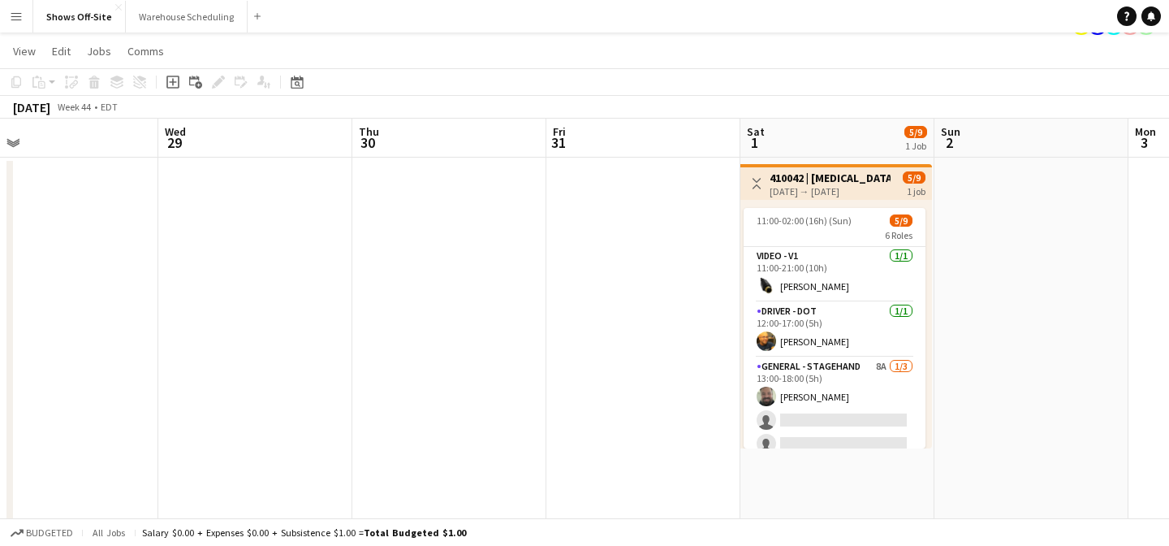
scroll to position [28, 0]
click at [12, 27] on button "Menu" at bounding box center [16, 16] width 32 height 32
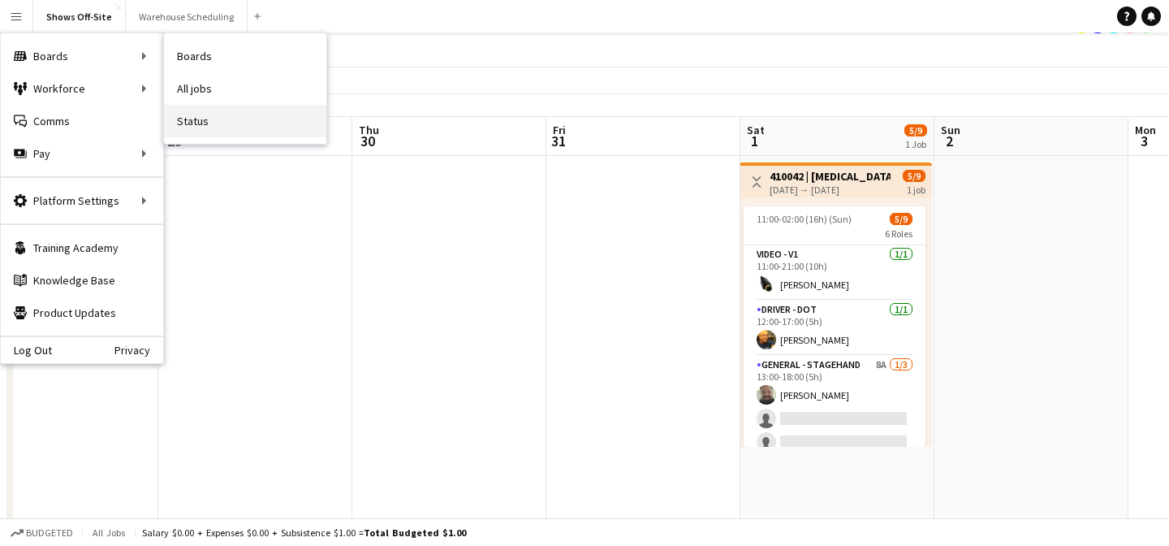
click at [209, 120] on link "Status" at bounding box center [245, 121] width 162 height 32
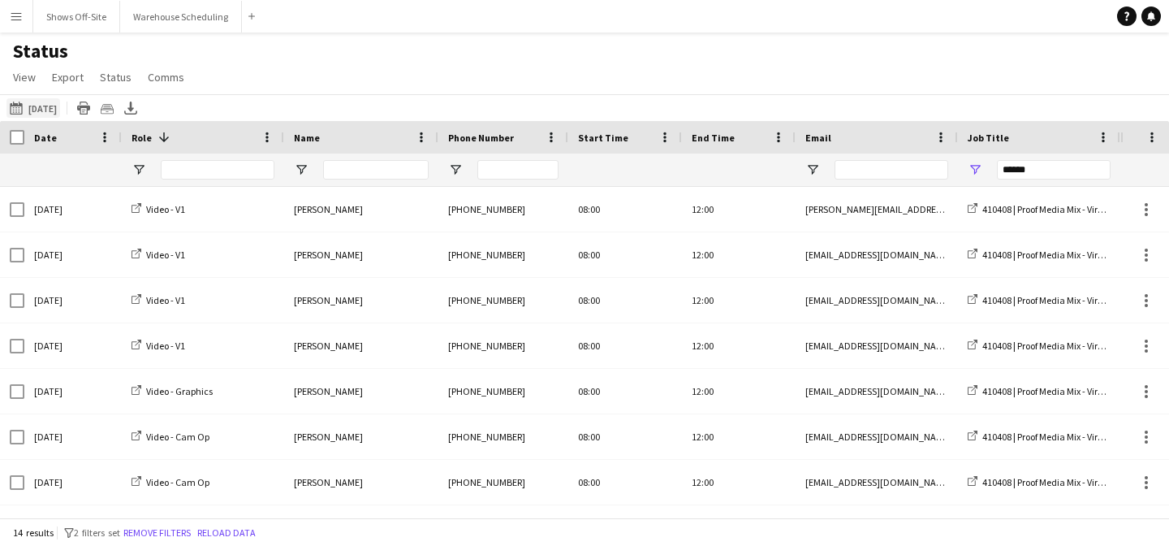
click at [54, 114] on button "[DATE] to [DATE] [DATE]" at bounding box center [33, 107] width 54 height 19
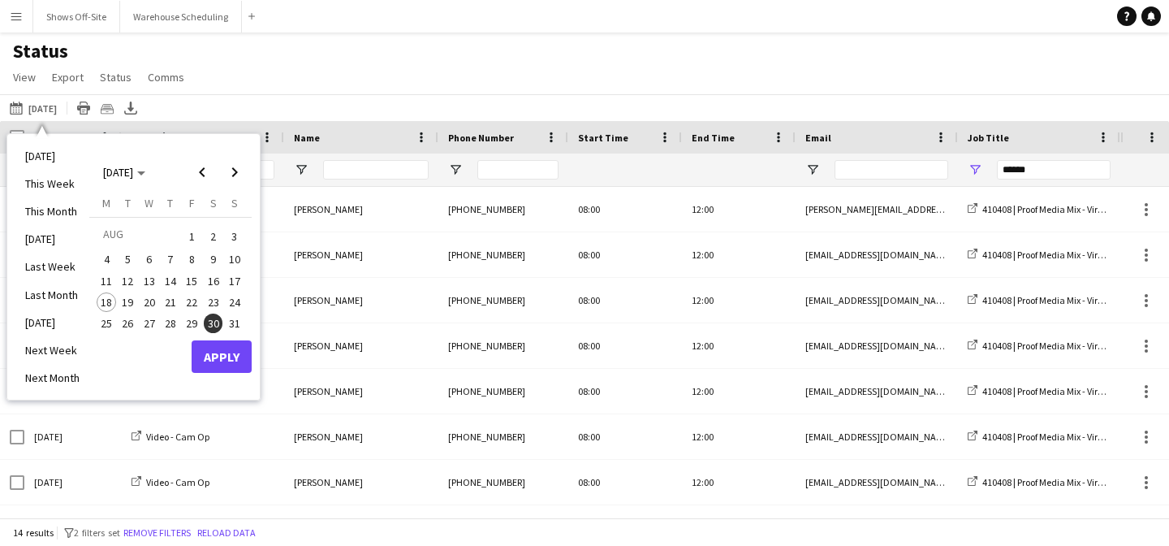
click at [109, 302] on span "18" at bounding box center [106, 301] width 19 height 19
click at [233, 178] on span "Next month" at bounding box center [234, 172] width 32 height 32
click at [191, 343] on span "31" at bounding box center [191, 340] width 19 height 19
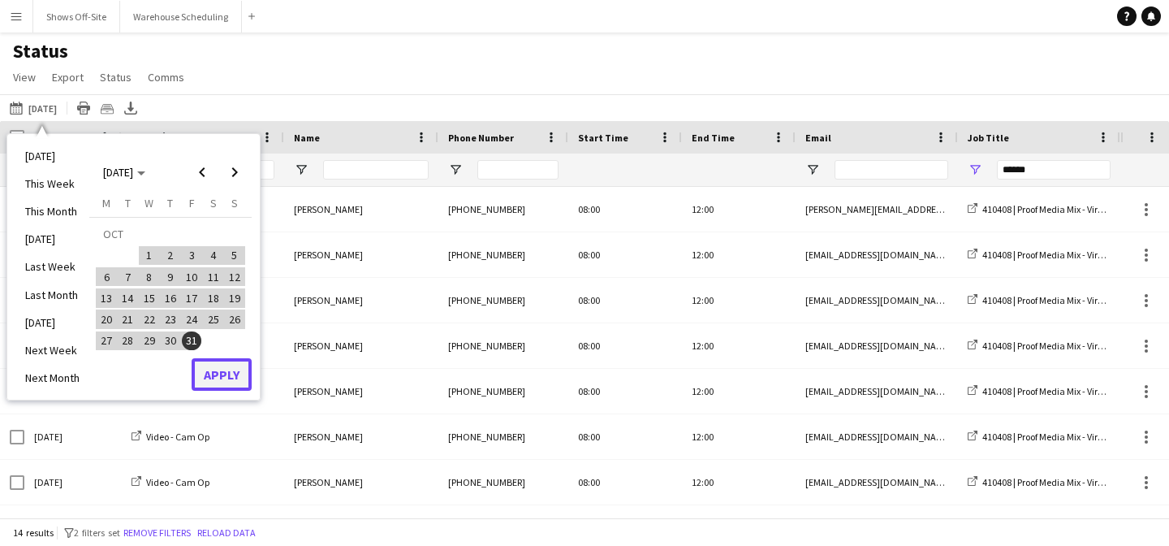
click at [220, 376] on button "Apply" at bounding box center [222, 374] width 60 height 32
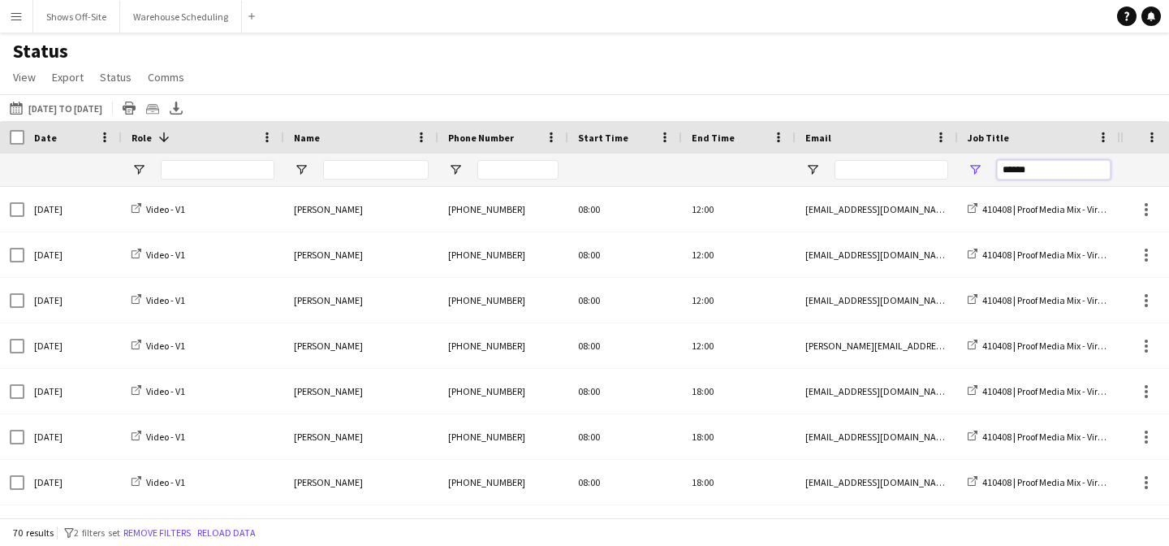
drag, startPoint x: 1040, startPoint y: 174, endPoint x: 979, endPoint y: 174, distance: 60.9
click at [982, 174] on div "******" at bounding box center [1039, 169] width 162 height 32
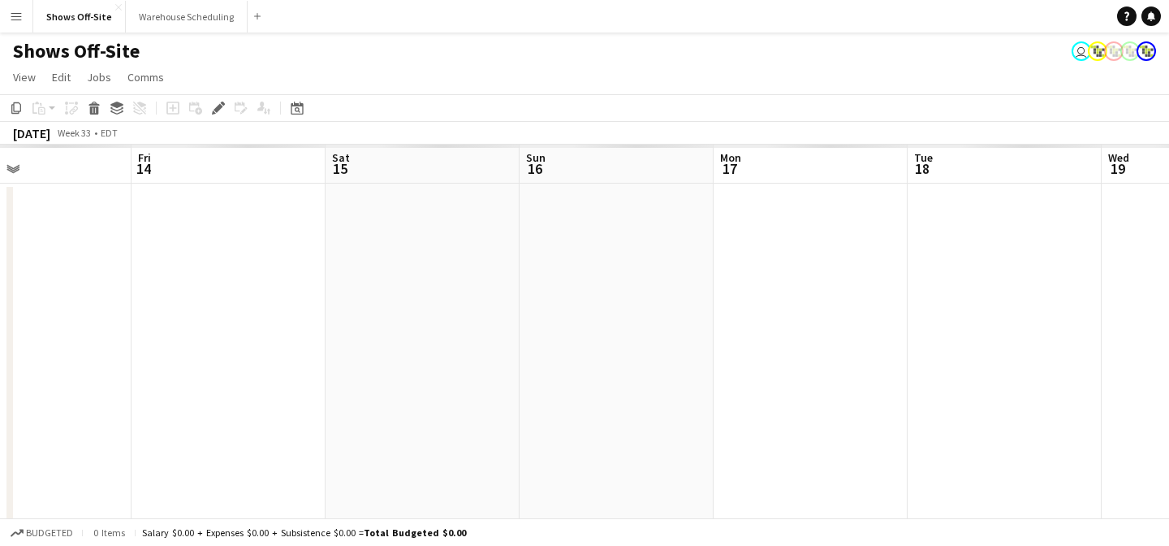
scroll to position [0, 577]
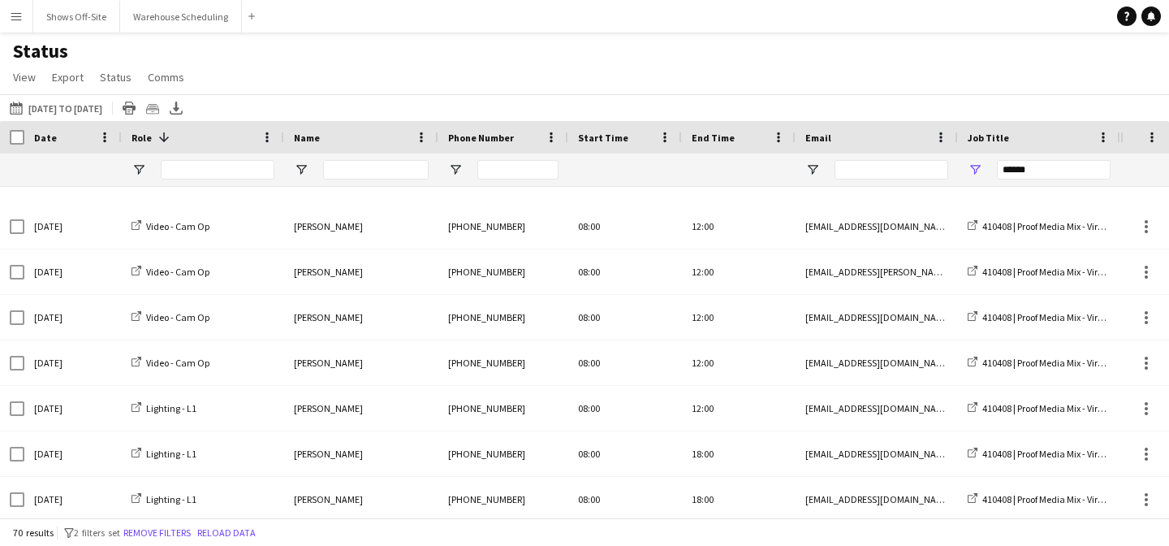
scroll to position [2852, 0]
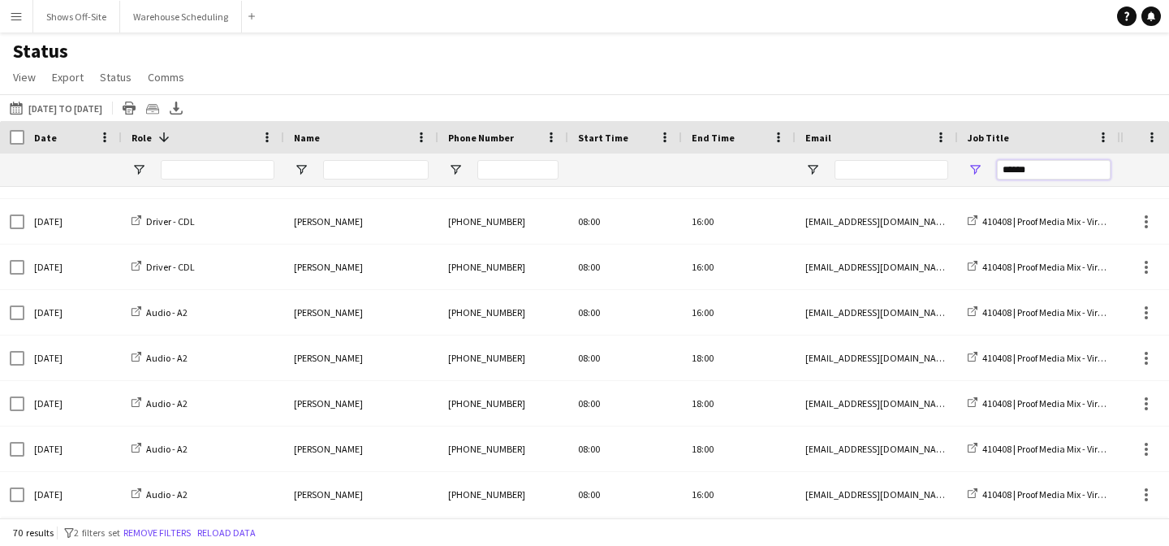
drag, startPoint x: 1047, startPoint y: 173, endPoint x: 960, endPoint y: 173, distance: 86.9
click at [960, 173] on div "******" at bounding box center [1039, 169] width 162 height 32
paste input "Job Title Filter Input"
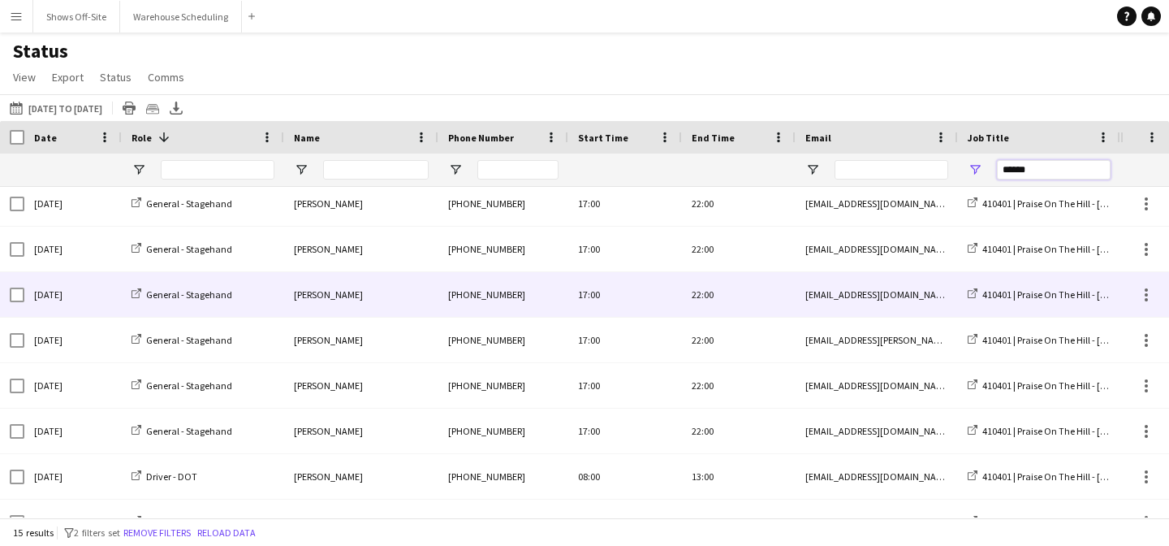
scroll to position [352, 0]
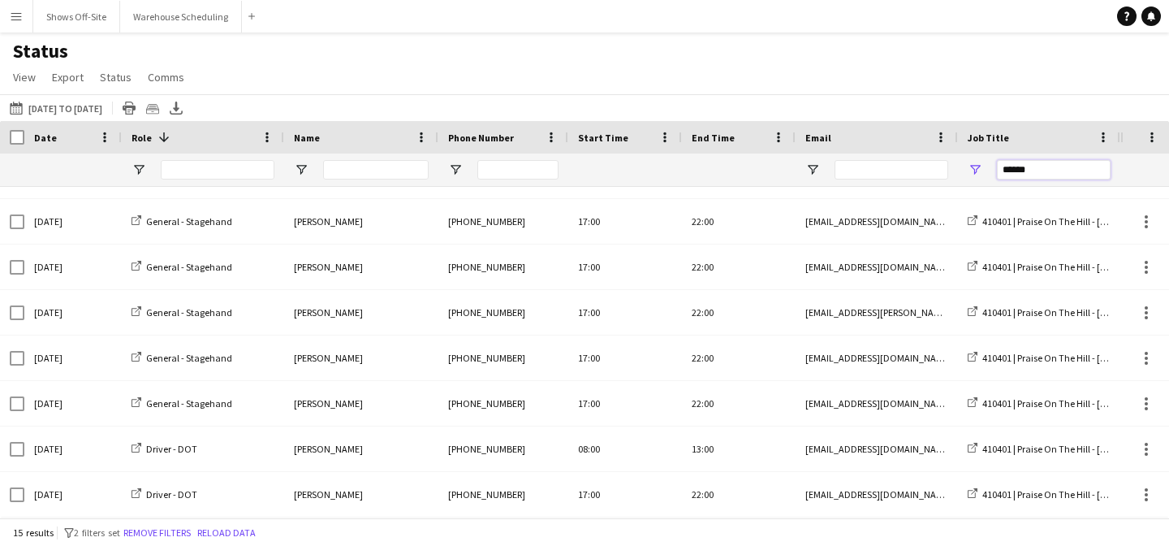
drag, startPoint x: 1037, startPoint y: 175, endPoint x: 972, endPoint y: 165, distance: 65.7
click at [973, 170] on div "******" at bounding box center [1039, 169] width 162 height 32
paste input "Job Title Filter Input"
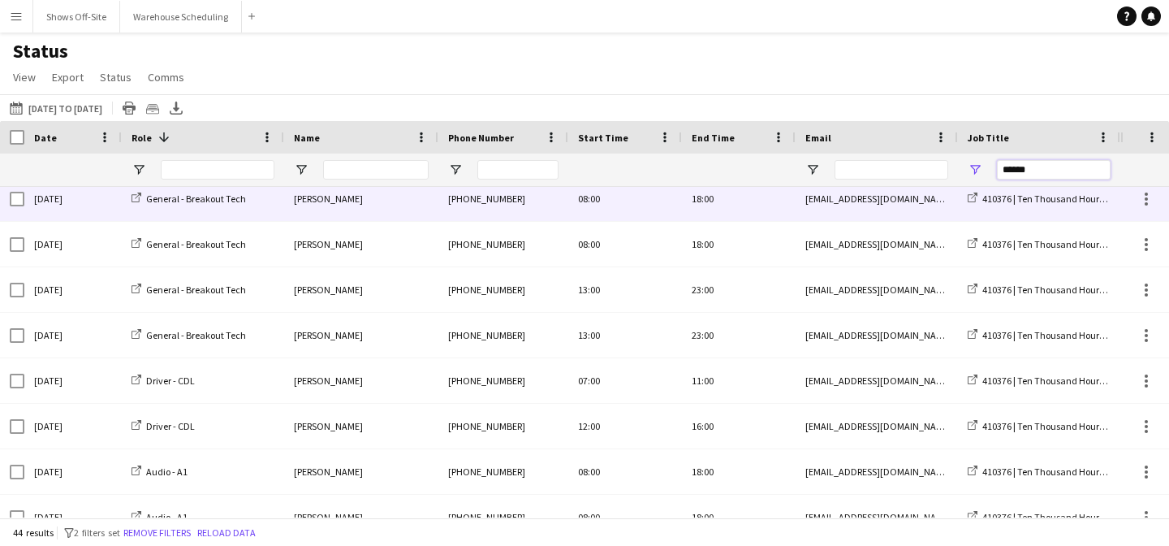
scroll to position [1651, 0]
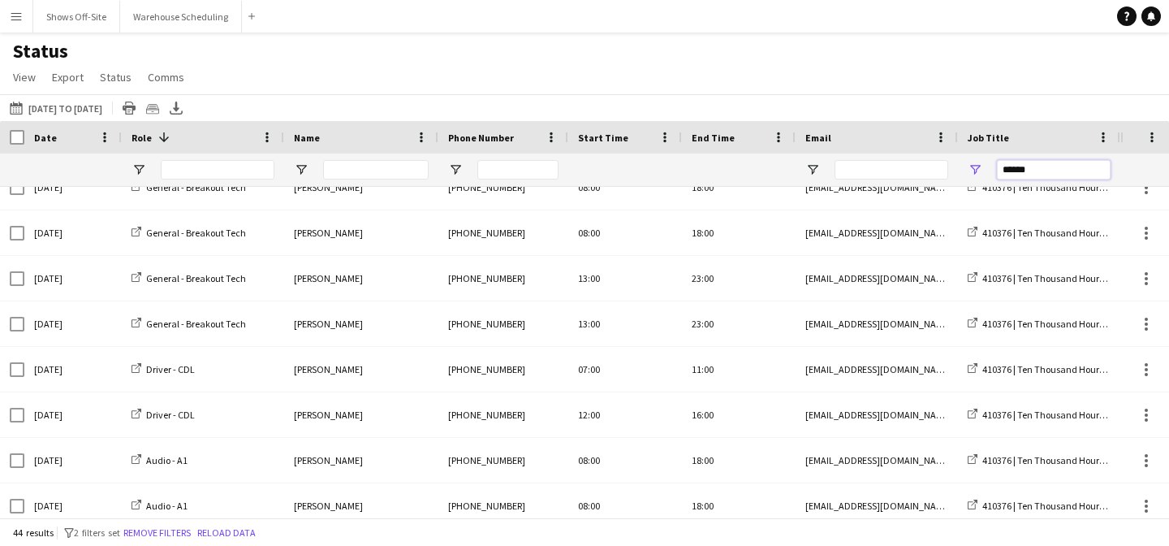
drag, startPoint x: 1041, startPoint y: 168, endPoint x: 983, endPoint y: 168, distance: 57.6
click at [986, 168] on div "******" at bounding box center [1039, 169] width 162 height 32
paste input "Job Title Filter Input"
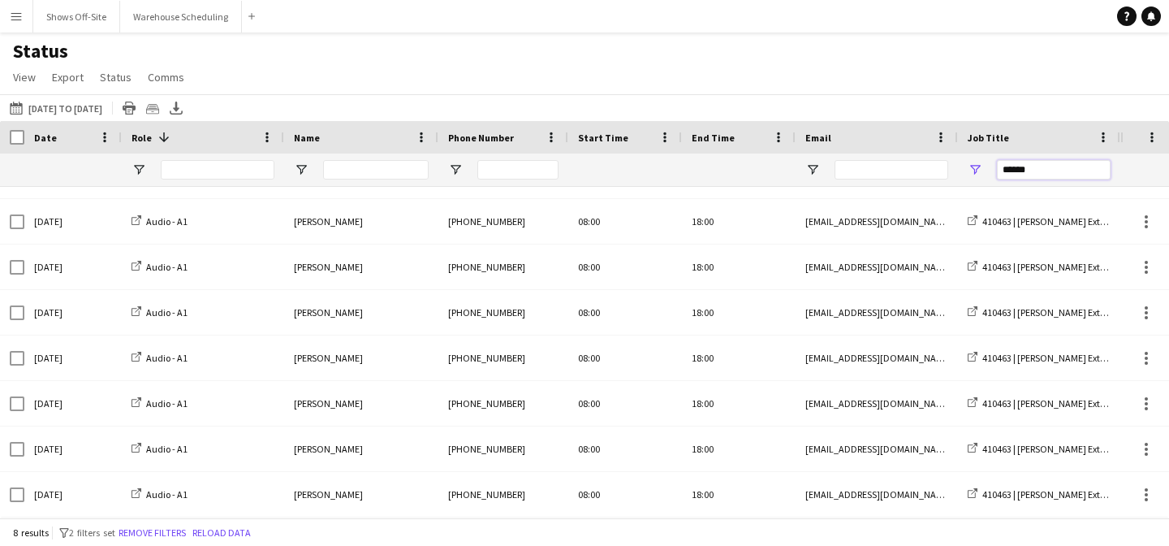
drag, startPoint x: 1063, startPoint y: 166, endPoint x: 959, endPoint y: 166, distance: 103.9
click at [959, 166] on div "******" at bounding box center [1039, 169] width 162 height 32
paste input "Job Title Filter Input"
drag, startPoint x: 1070, startPoint y: 166, endPoint x: 938, endPoint y: 166, distance: 132.3
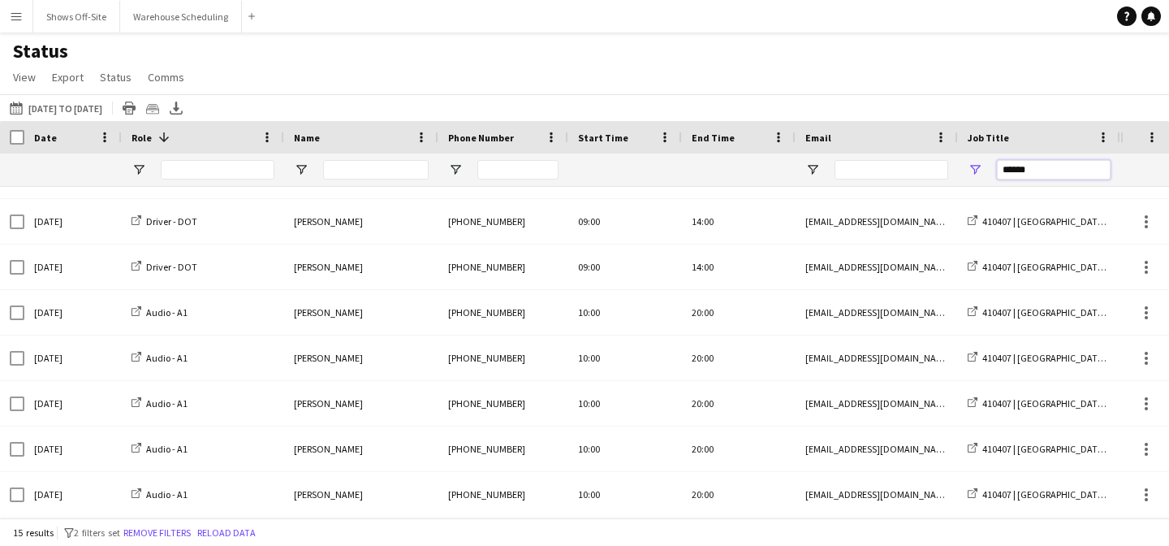
paste input "Job Title Filter Input"
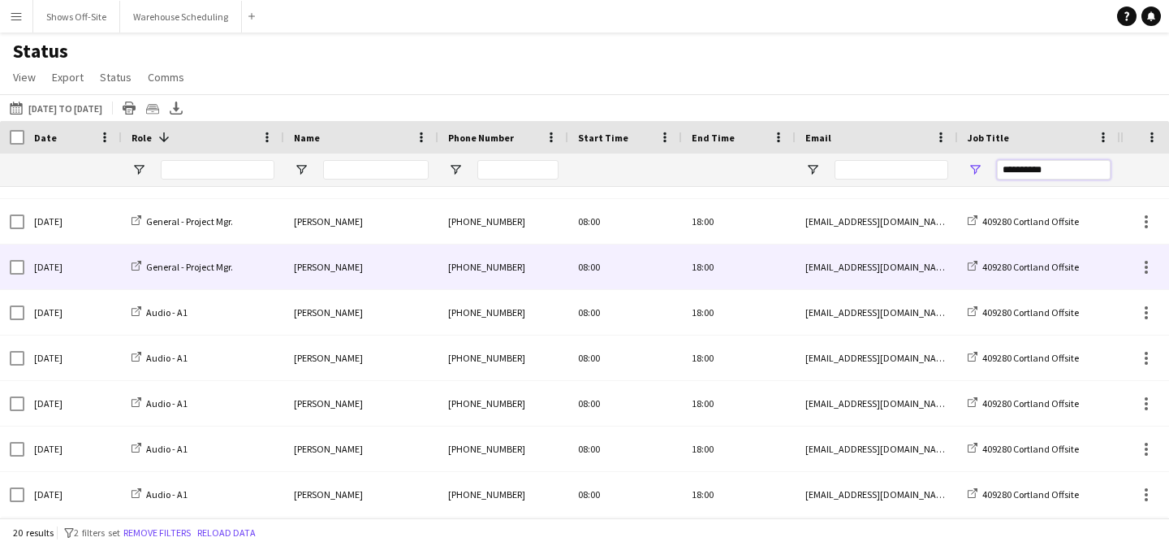
scroll to position [91, 0]
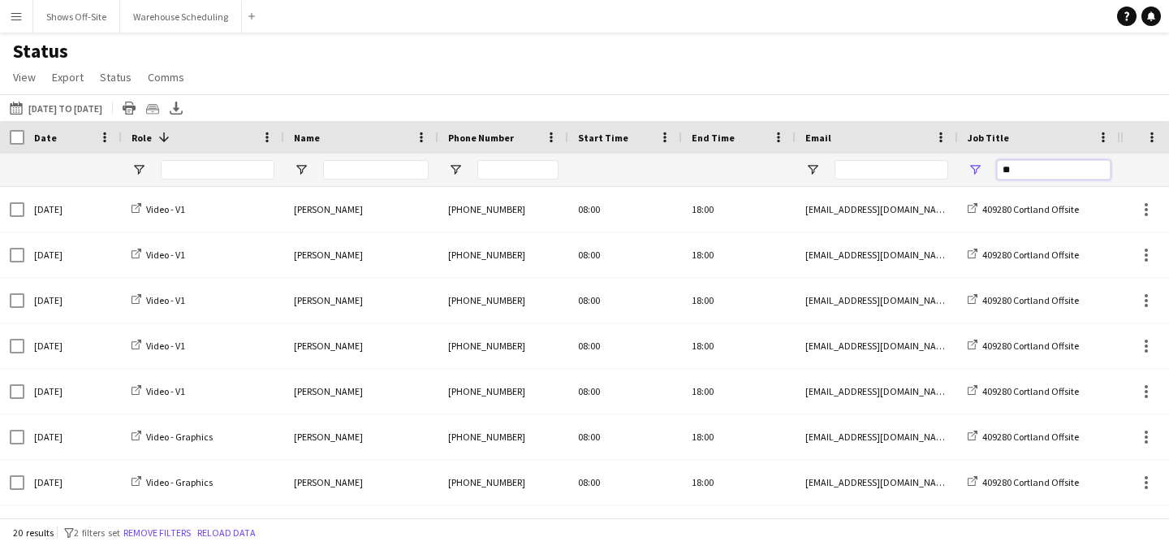
type input "*"
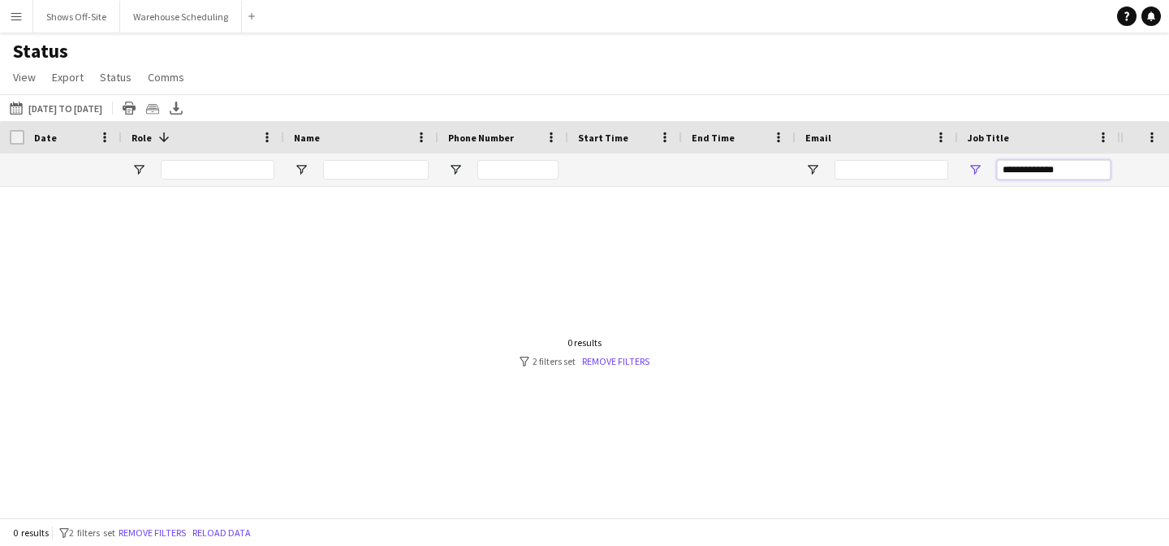
type input "**********"
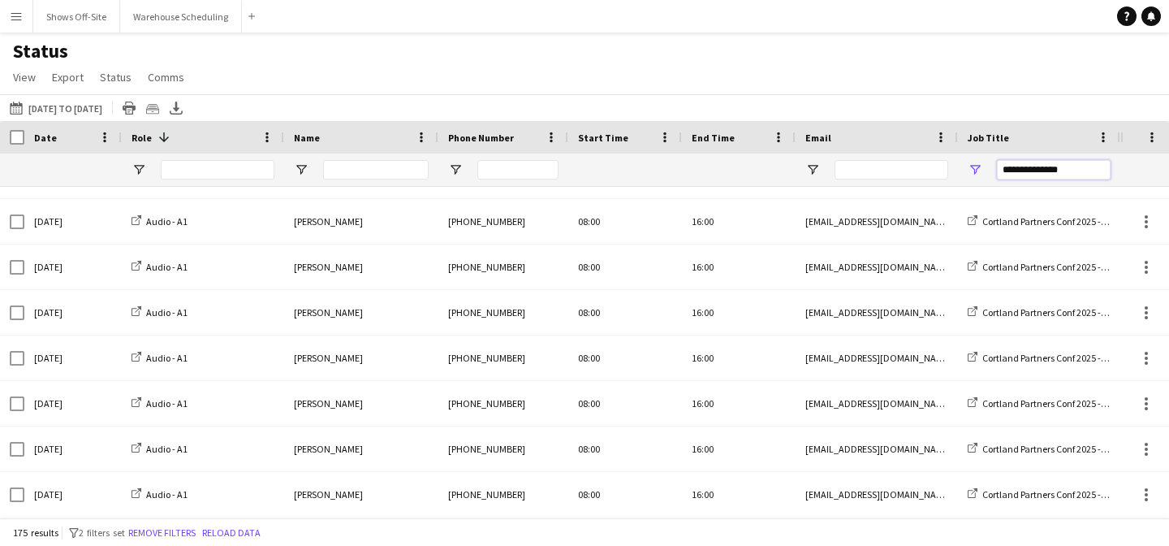
drag, startPoint x: 1072, startPoint y: 169, endPoint x: 917, endPoint y: 169, distance: 154.3
paste input "******"
click at [1049, 180] on div "******" at bounding box center [1054, 169] width 114 height 32
drag, startPoint x: 1046, startPoint y: 169, endPoint x: 961, endPoint y: 168, distance: 85.2
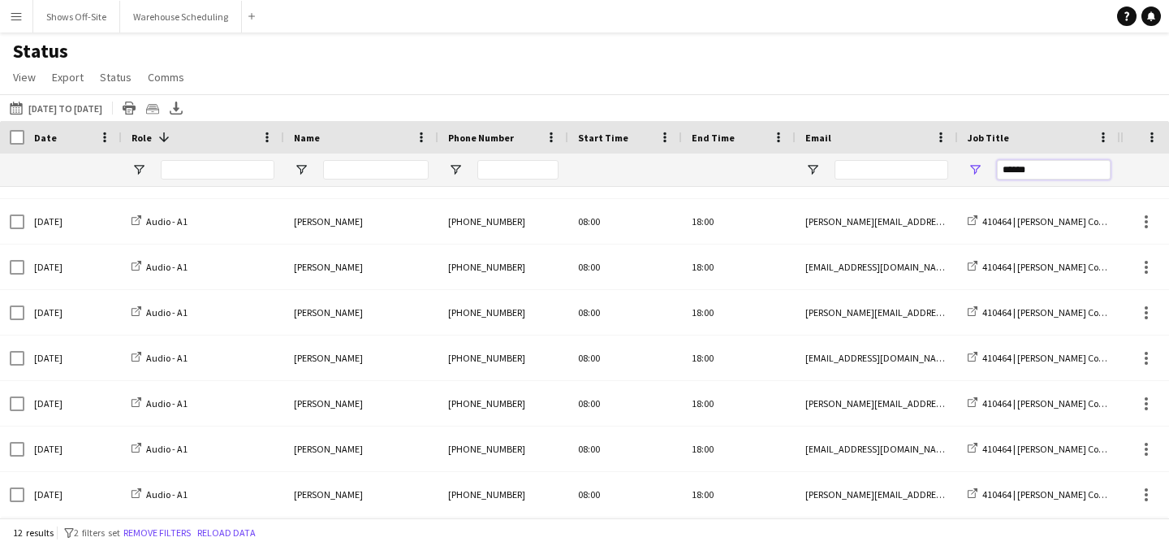
click at [969, 169] on div "******" at bounding box center [1039, 169] width 162 height 32
paste input "Job Title Filter Input"
drag, startPoint x: 1056, startPoint y: 169, endPoint x: 972, endPoint y: 169, distance: 84.4
click at [972, 169] on div "******" at bounding box center [1039, 169] width 162 height 32
paste input "Job Title Filter Input"
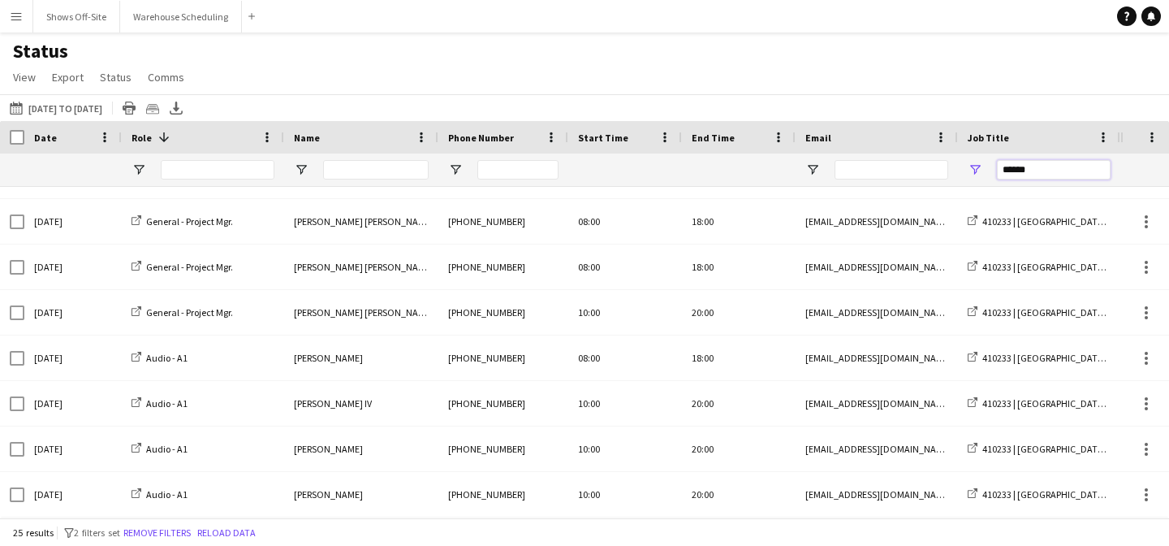
type input "******"
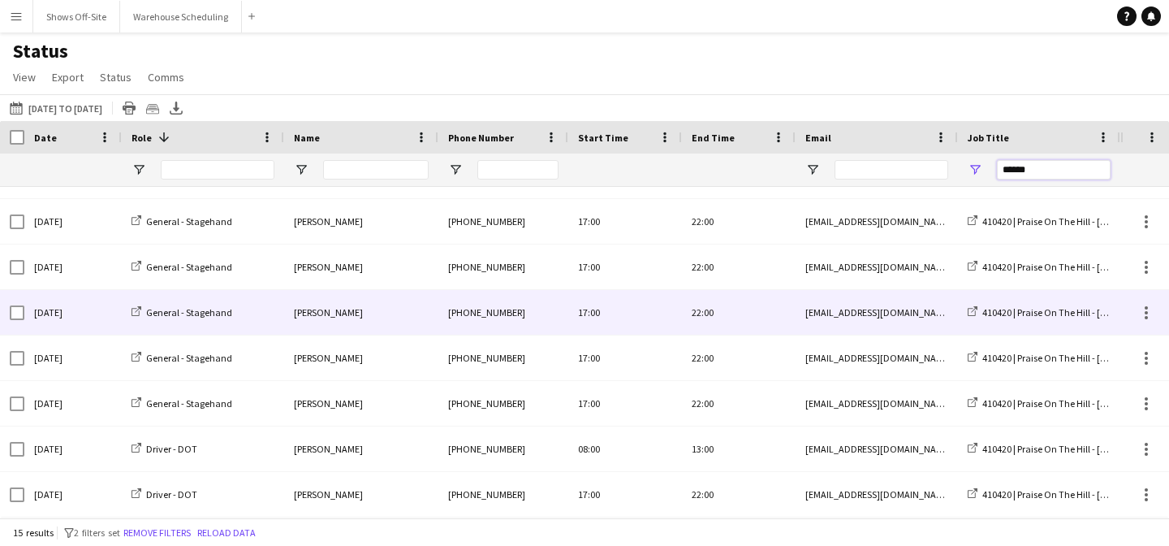
scroll to position [0, 0]
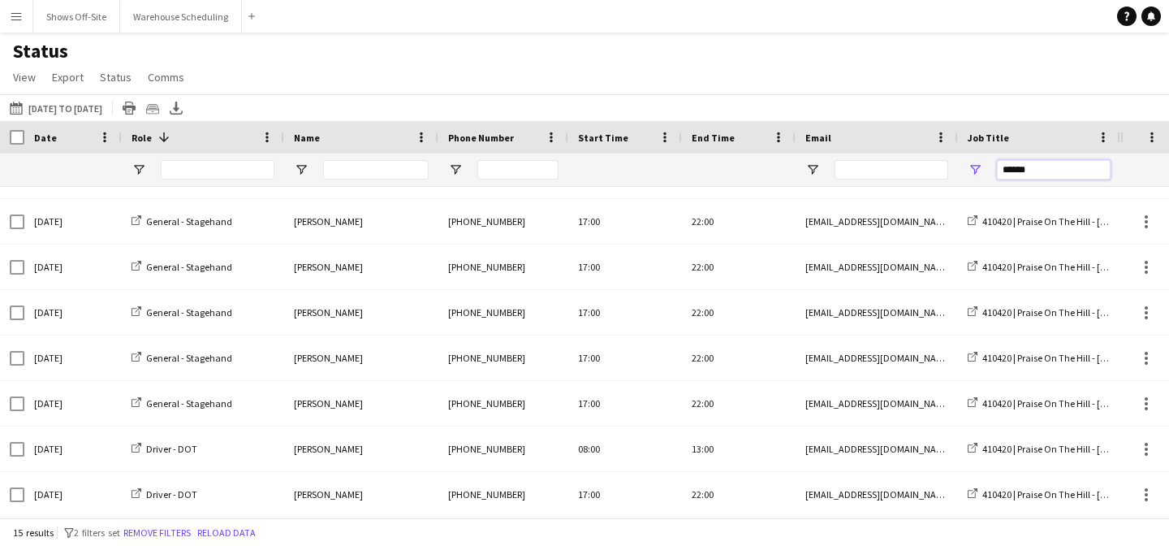
drag, startPoint x: 1044, startPoint y: 170, endPoint x: 931, endPoint y: 170, distance: 112.8
paste input "Job Title Filter Input"
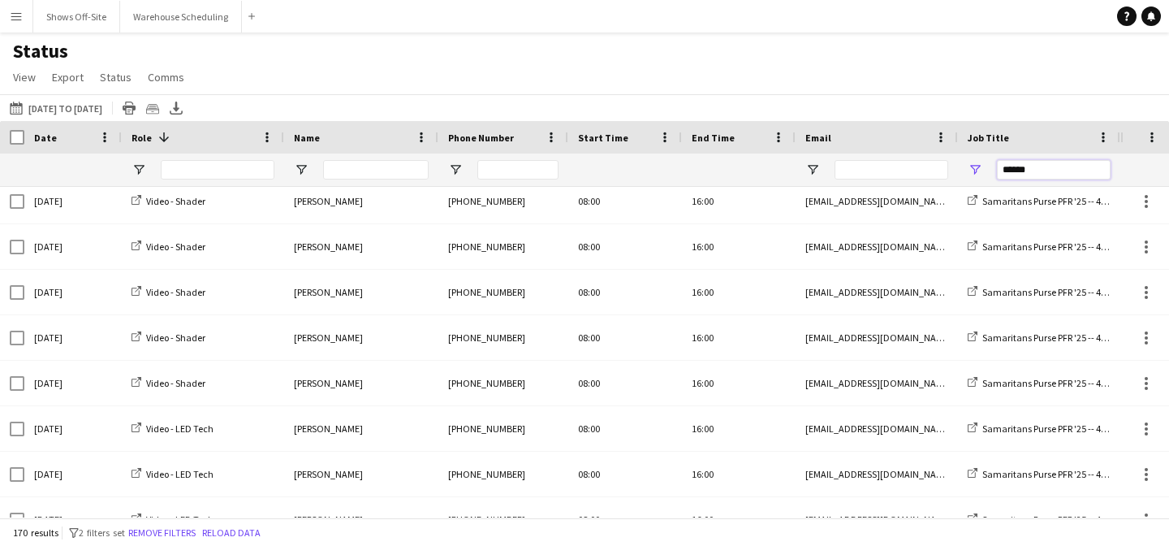
scroll to position [758, 0]
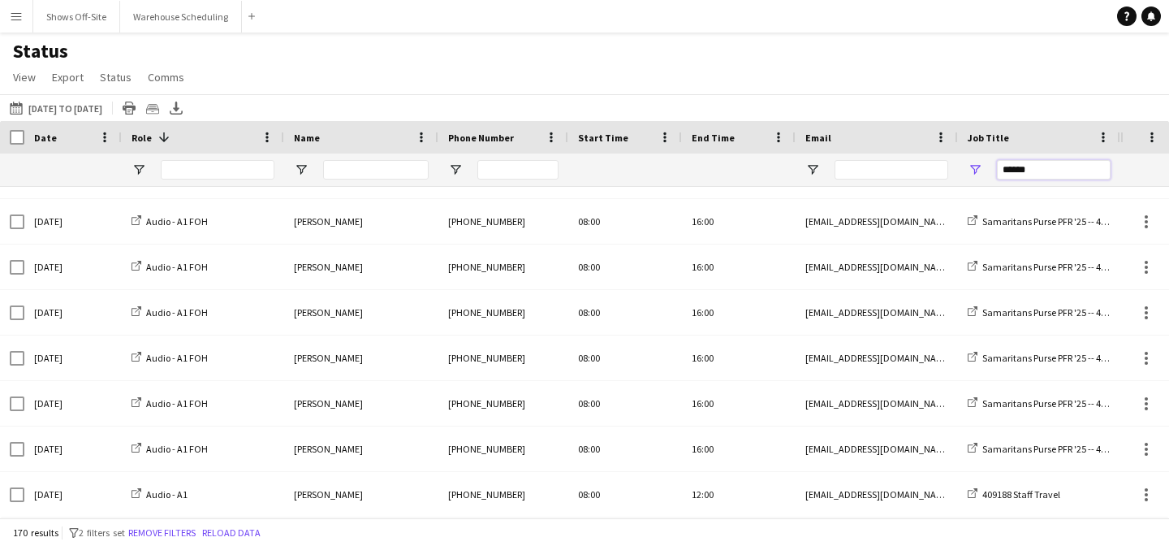
drag, startPoint x: 1043, startPoint y: 170, endPoint x: 920, endPoint y: 170, distance: 123.4
paste input "Job Title Filter Input"
drag, startPoint x: 1053, startPoint y: 174, endPoint x: 956, endPoint y: 174, distance: 96.6
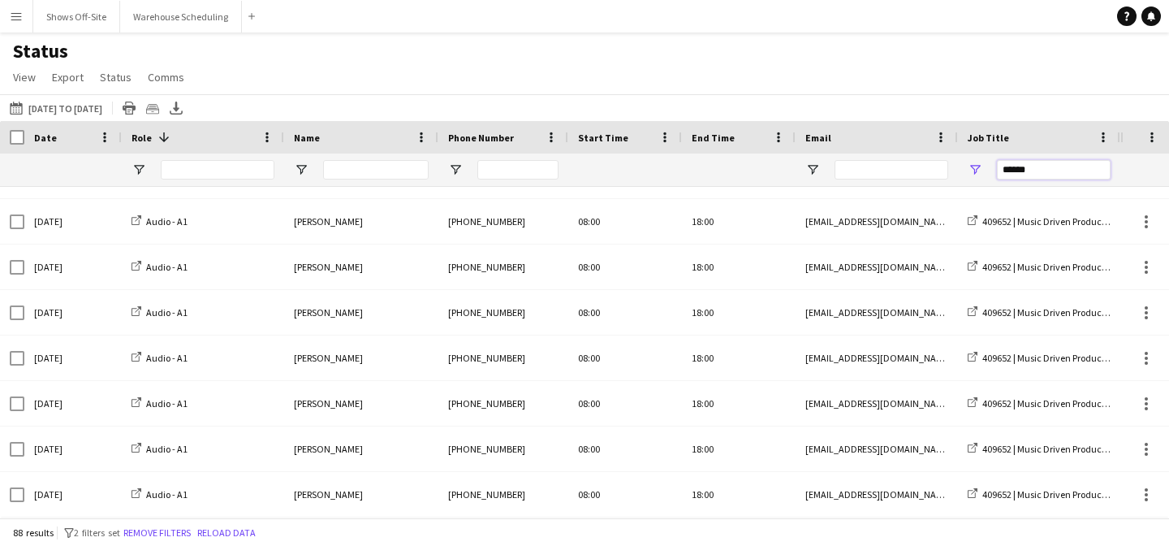
paste input "Job Title Filter Input"
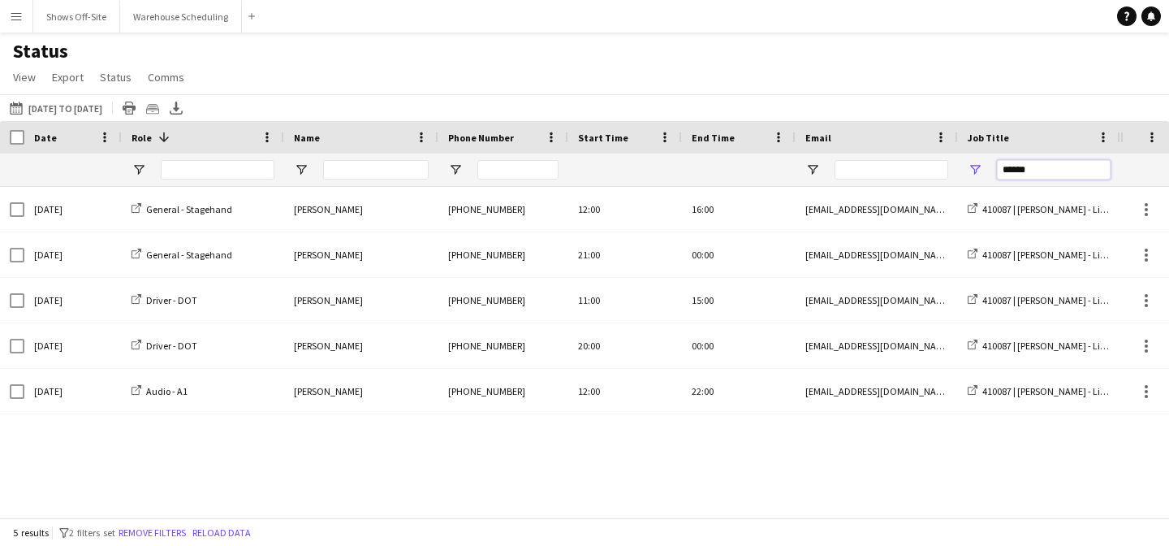
drag, startPoint x: 1031, startPoint y: 173, endPoint x: 951, endPoint y: 172, distance: 80.4
paste input "Job Title Filter Input"
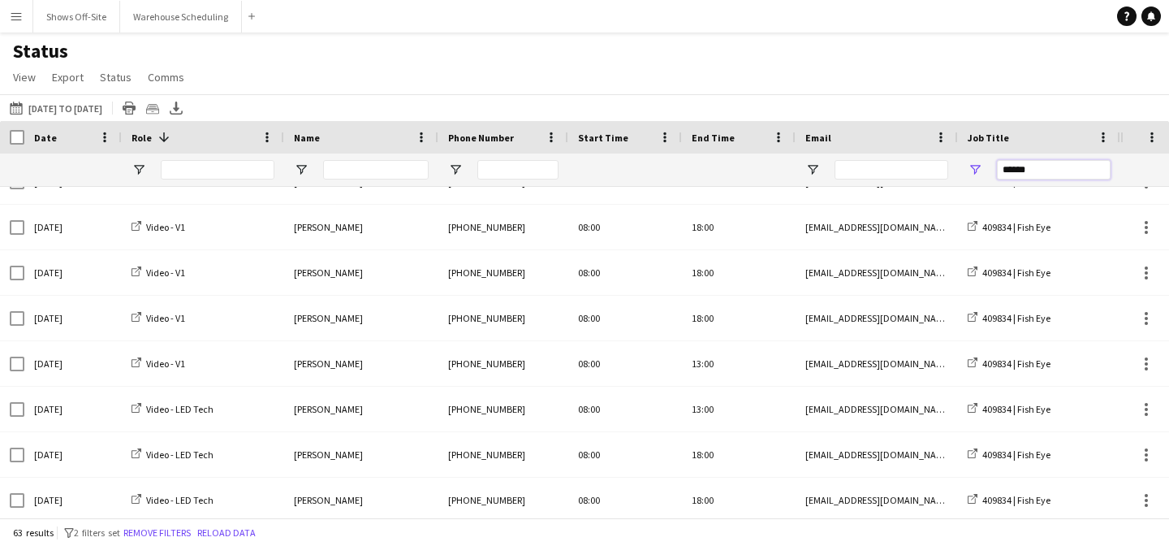
drag, startPoint x: 1033, startPoint y: 174, endPoint x: 960, endPoint y: 174, distance: 72.3
click at [965, 174] on div "******" at bounding box center [1039, 169] width 162 height 32
paste input "Job Title Filter Input"
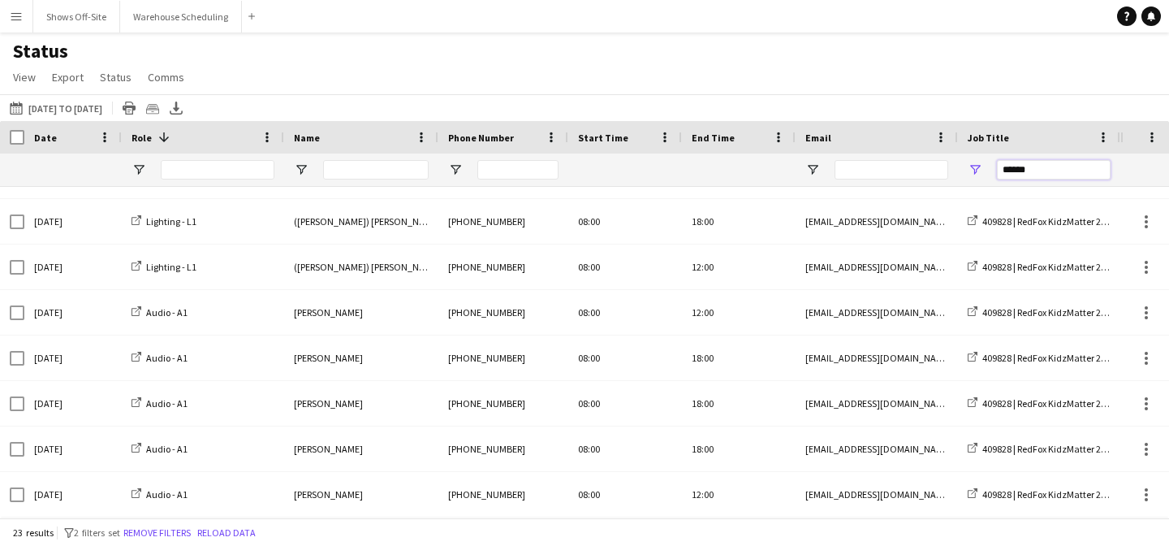
drag, startPoint x: 1050, startPoint y: 165, endPoint x: 947, endPoint y: 158, distance: 103.4
paste input "Job Title Filter Input"
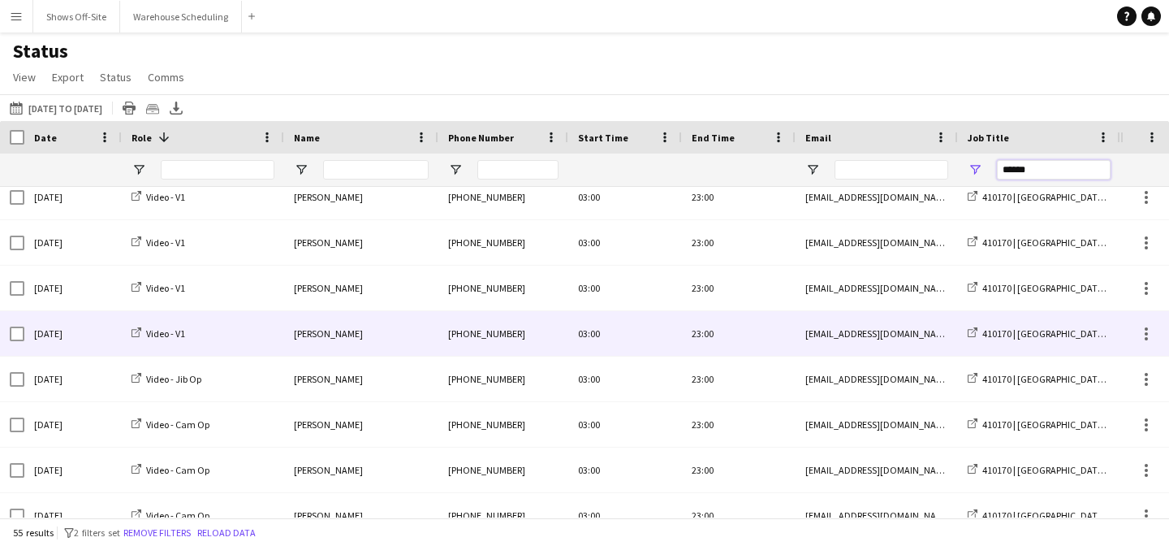
scroll to position [0, 0]
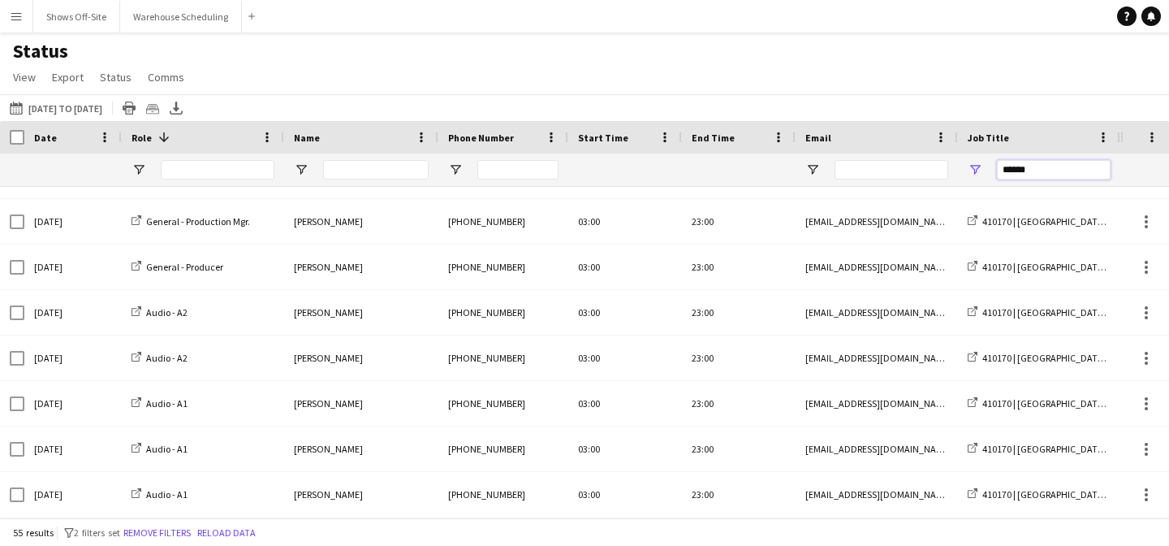
drag, startPoint x: 1035, startPoint y: 172, endPoint x: 925, endPoint y: 172, distance: 110.4
paste input "Job Title Filter Input"
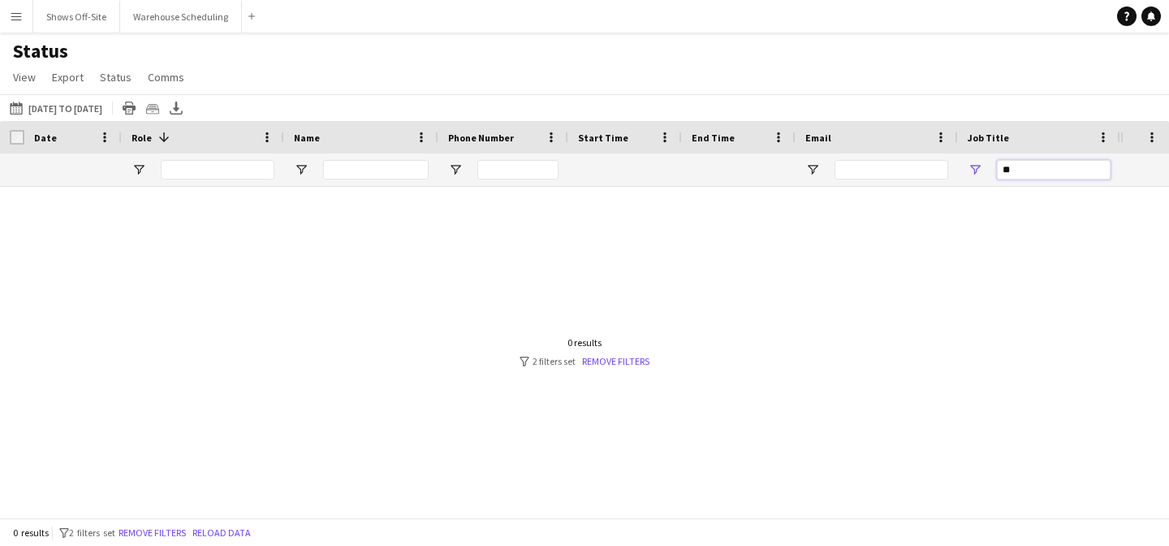
type input "*"
paste input "******"
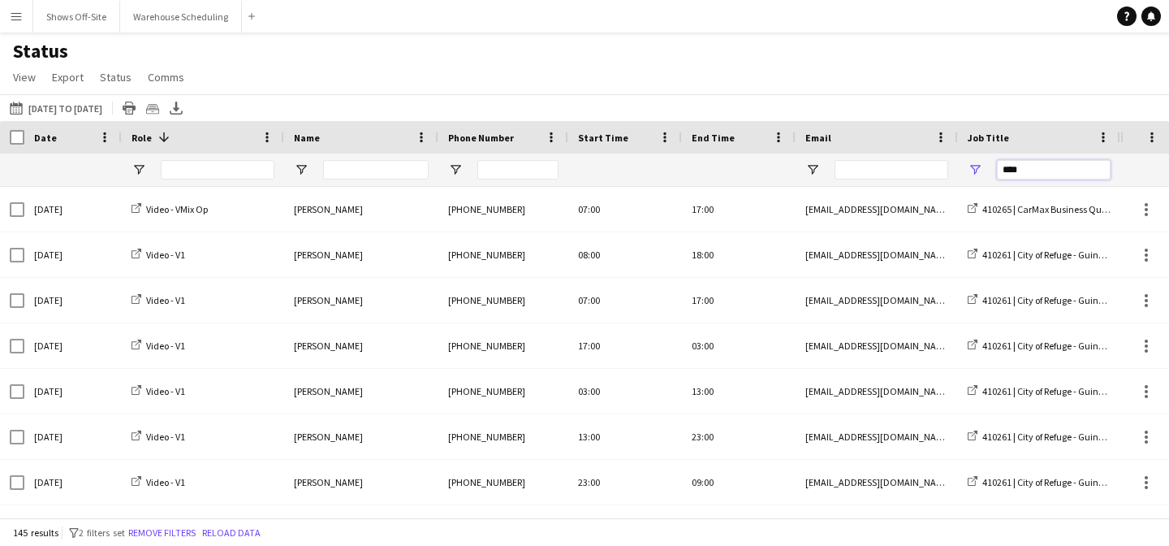
drag, startPoint x: 1051, startPoint y: 170, endPoint x: 952, endPoint y: 170, distance: 99.0
click at [961, 170] on div "****" at bounding box center [1039, 169] width 162 height 32
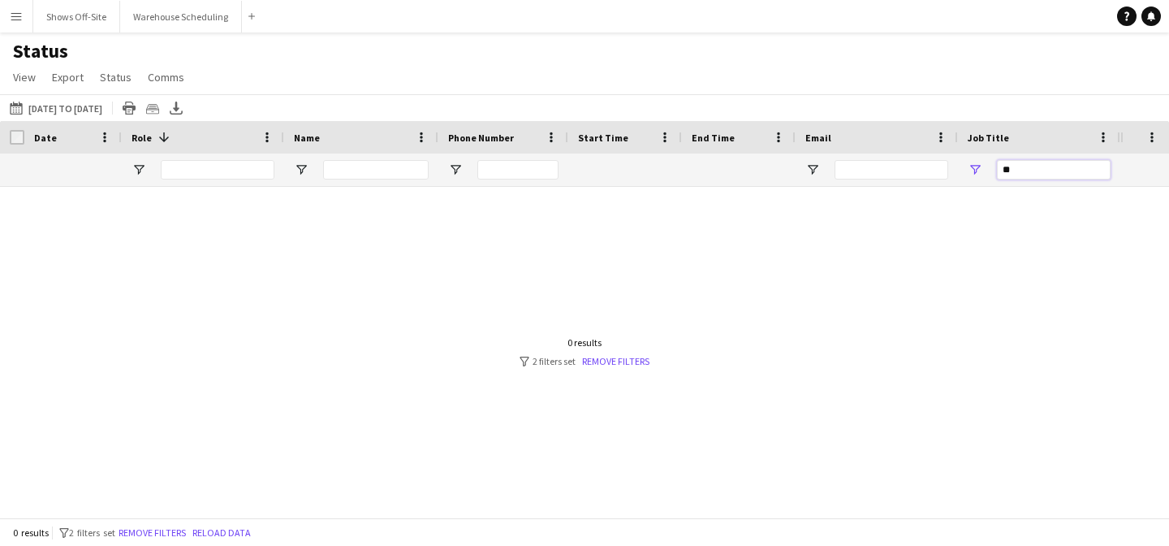
type input "*"
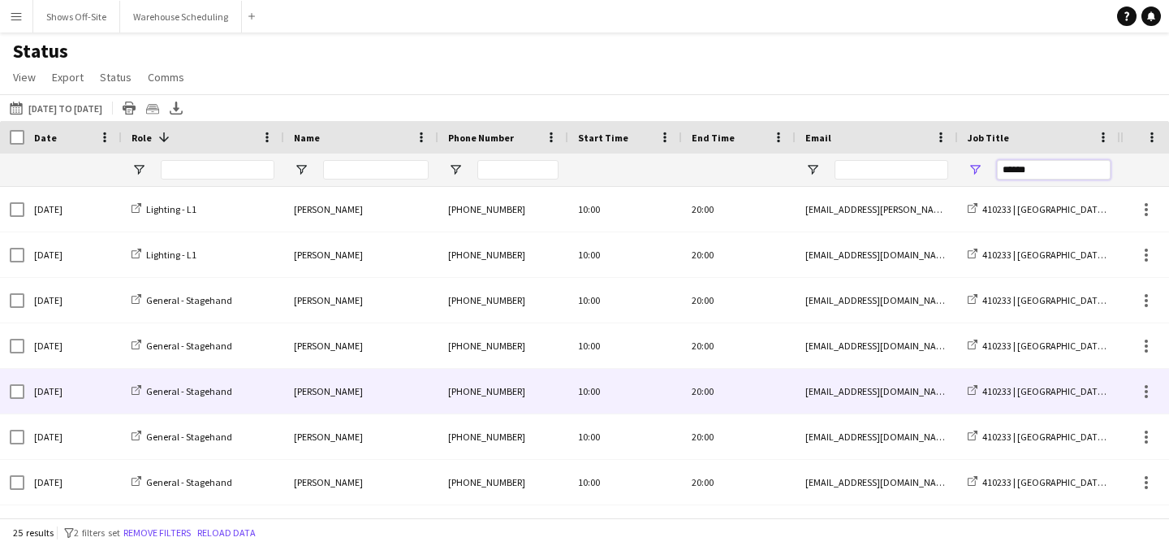
scroll to position [806, 0]
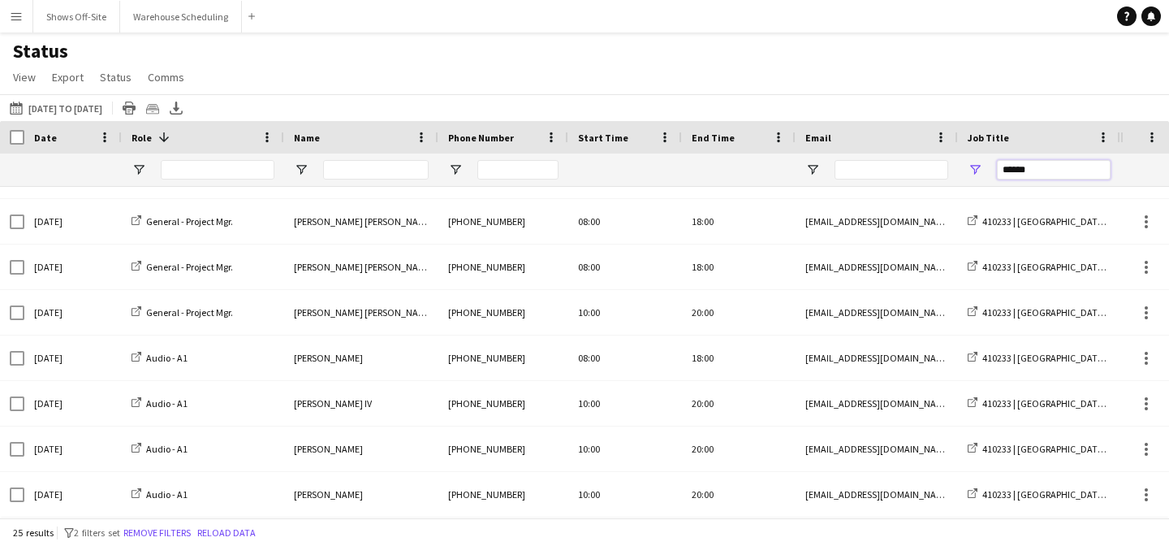
type input "******"
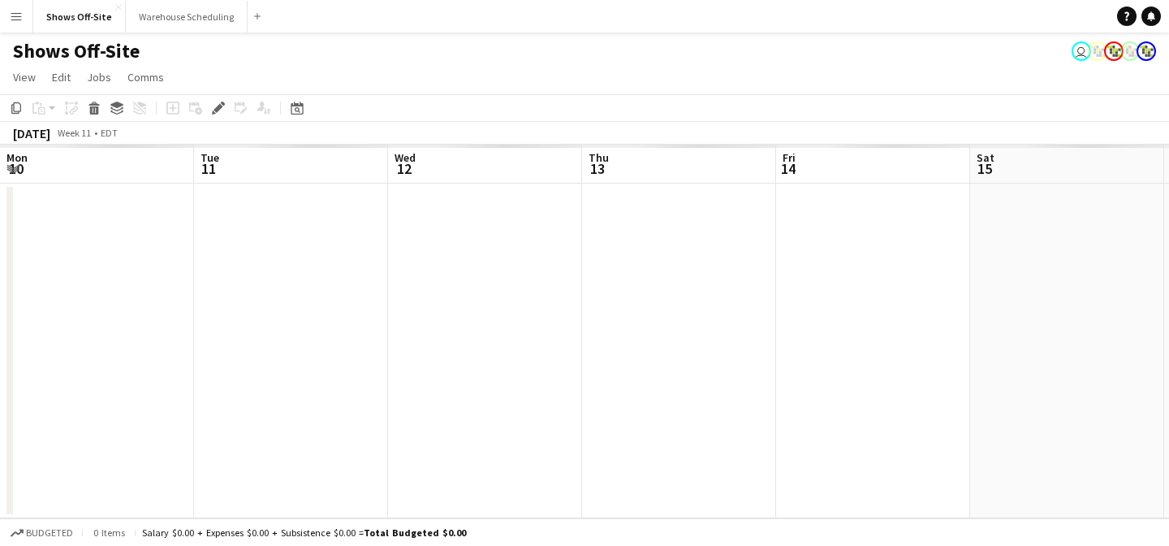
click at [16, 13] on app-icon "Menu" at bounding box center [16, 16] width 13 height 13
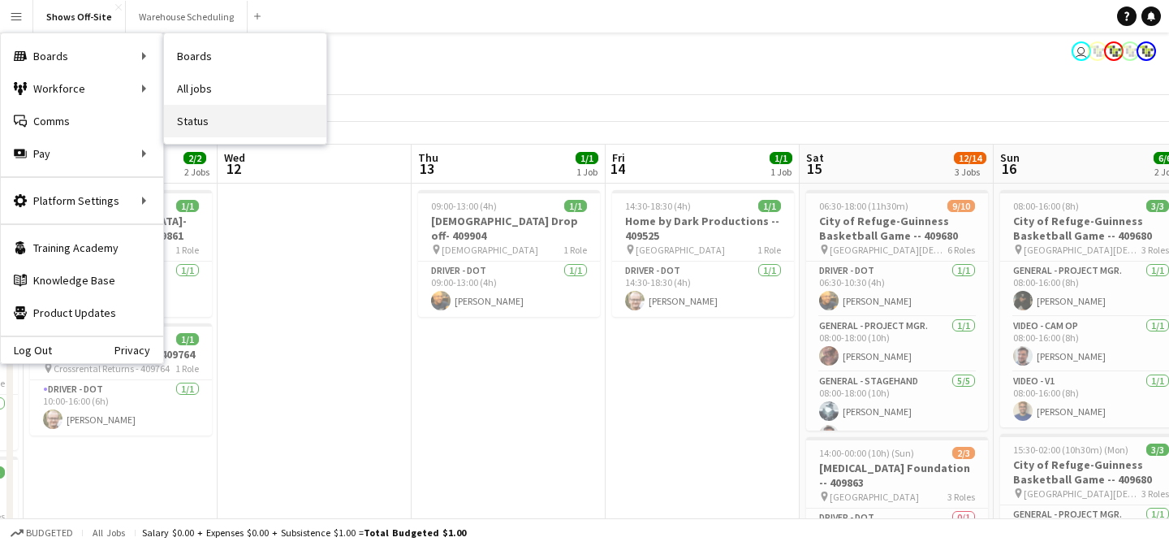
click at [214, 114] on link "Status" at bounding box center [245, 121] width 162 height 32
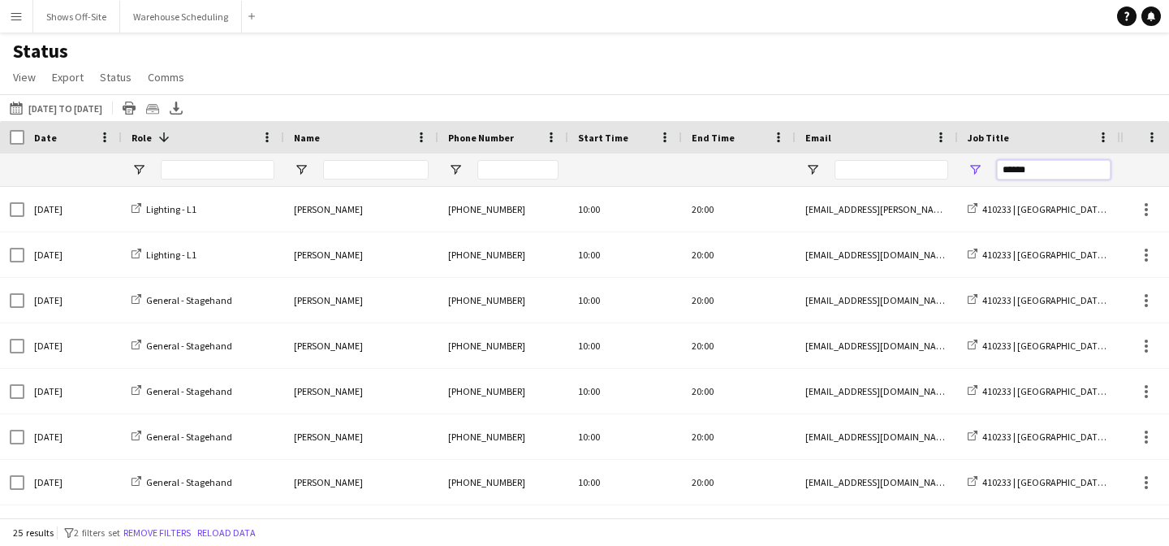
drag, startPoint x: 1022, startPoint y: 175, endPoint x: 964, endPoint y: 175, distance: 57.6
click at [964, 175] on div "******" at bounding box center [1039, 169] width 162 height 32
type input "*"
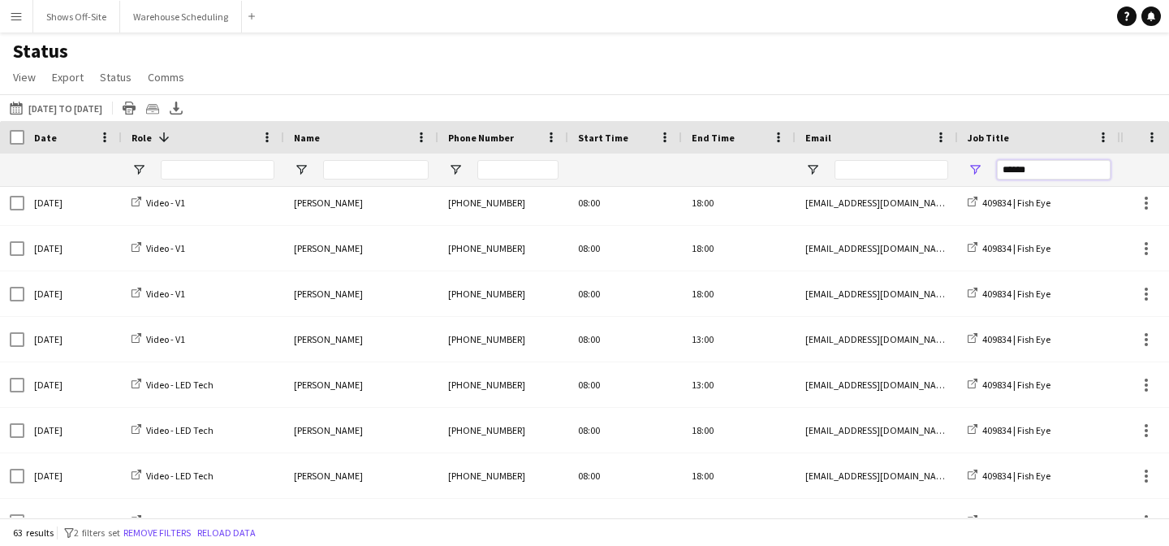
scroll to position [143, 0]
type input "******"
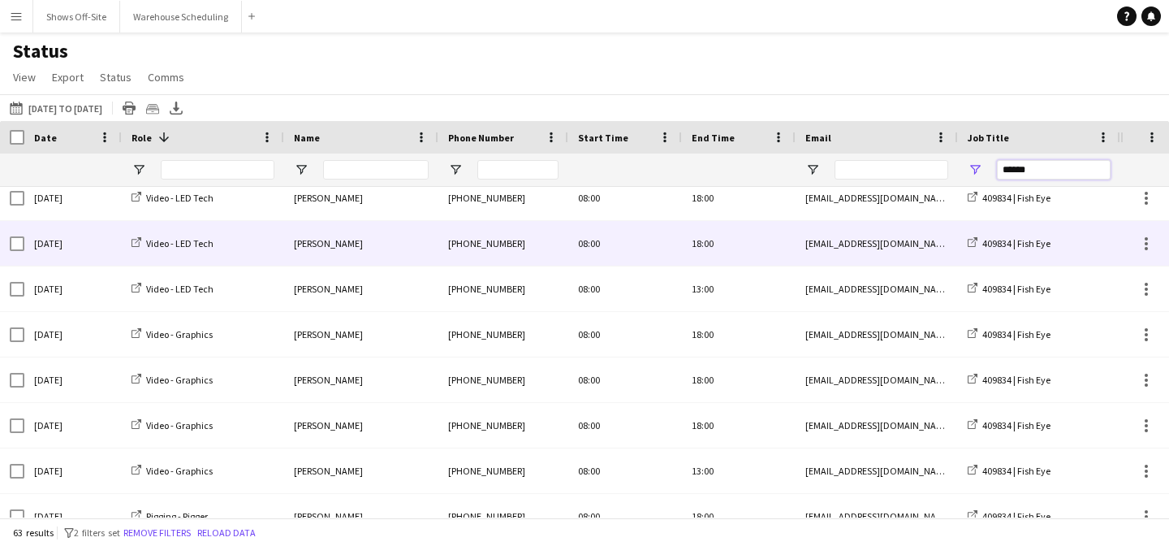
scroll to position [0, 0]
